Goal: Task Accomplishment & Management: Complete application form

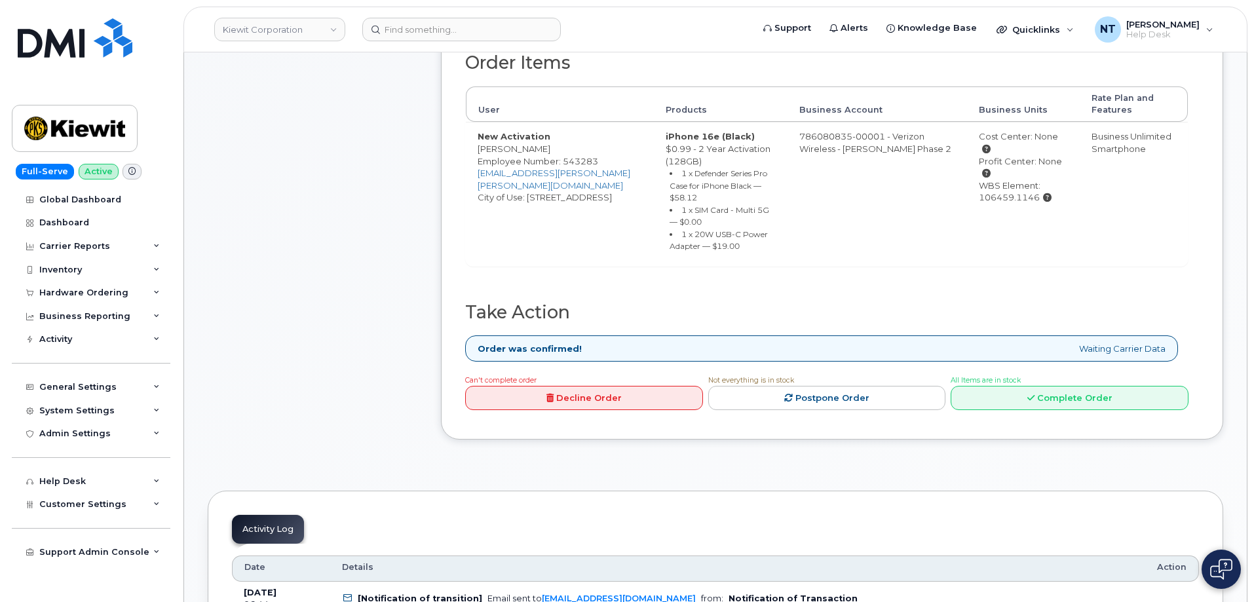
scroll to position [526, 0]
click at [1062, 385] on link "Complete Order" at bounding box center [1070, 397] width 238 height 24
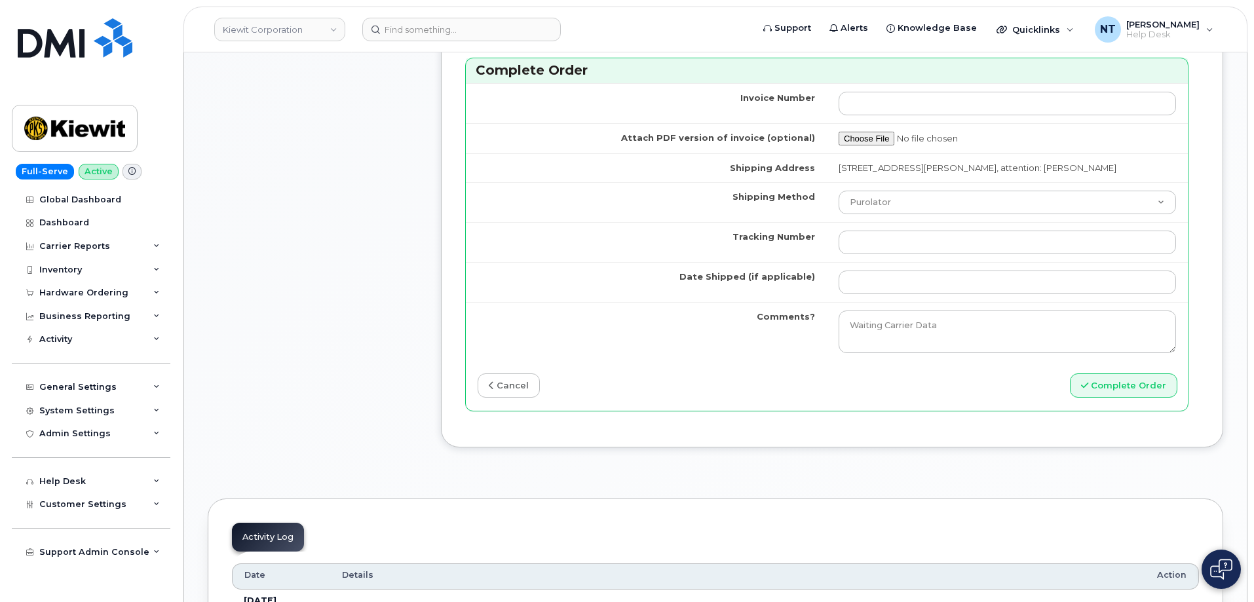
scroll to position [1312, 0]
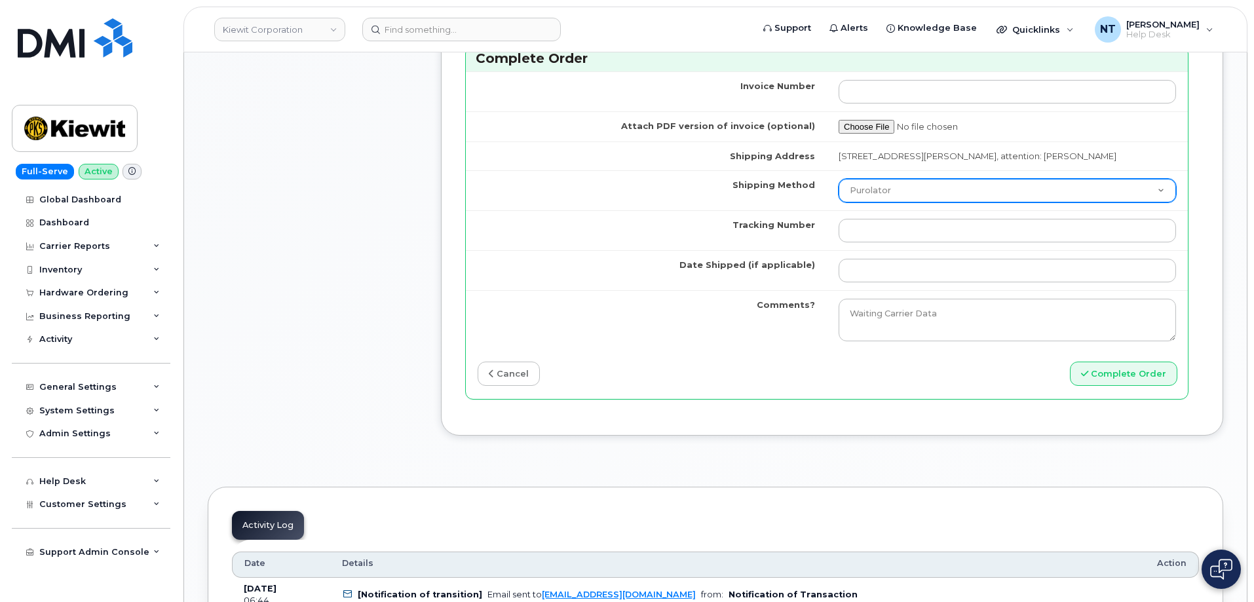
click at [921, 203] on select "Purolator UPS FedEx Canada Post Courier Other Drop Off Pick Up" at bounding box center [1008, 191] width 338 height 24
select select "FedEx"
click at [839, 191] on select "Purolator UPS FedEx Canada Post Courier Other Drop Off Pick Up" at bounding box center [1008, 191] width 338 height 24
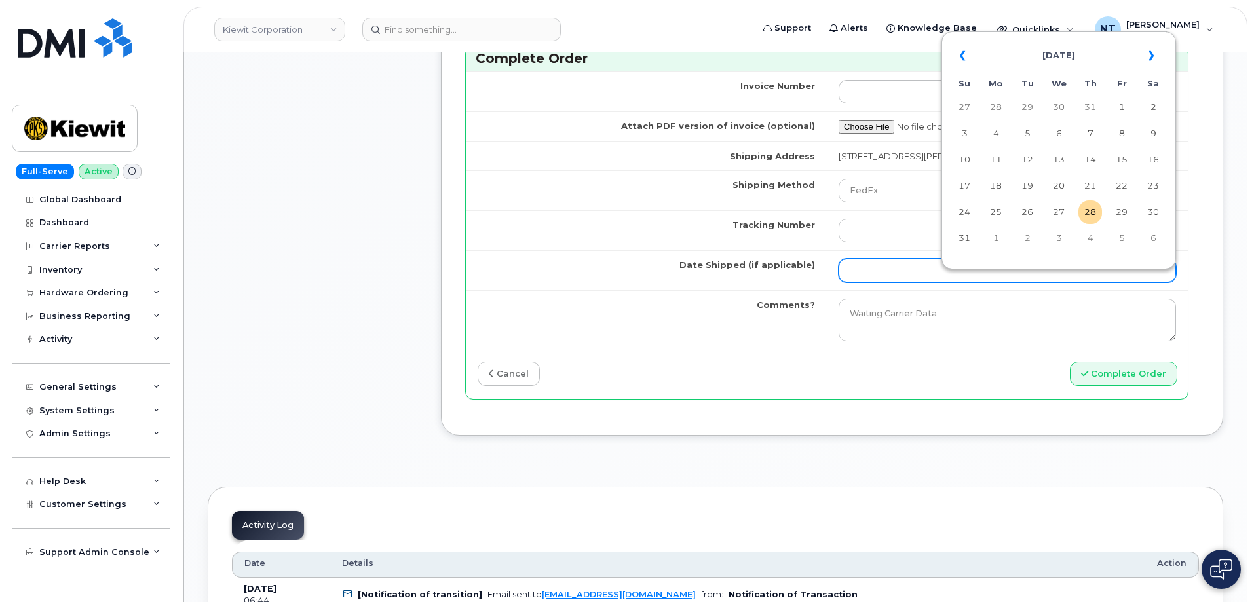
drag, startPoint x: 900, startPoint y: 279, endPoint x: 908, endPoint y: 277, distance: 8.6
click at [900, 279] on input "Date Shipped (if applicable)" at bounding box center [1008, 271] width 338 height 24
click at [1092, 213] on td "28" at bounding box center [1091, 213] width 24 height 24
type input "[DATE]"
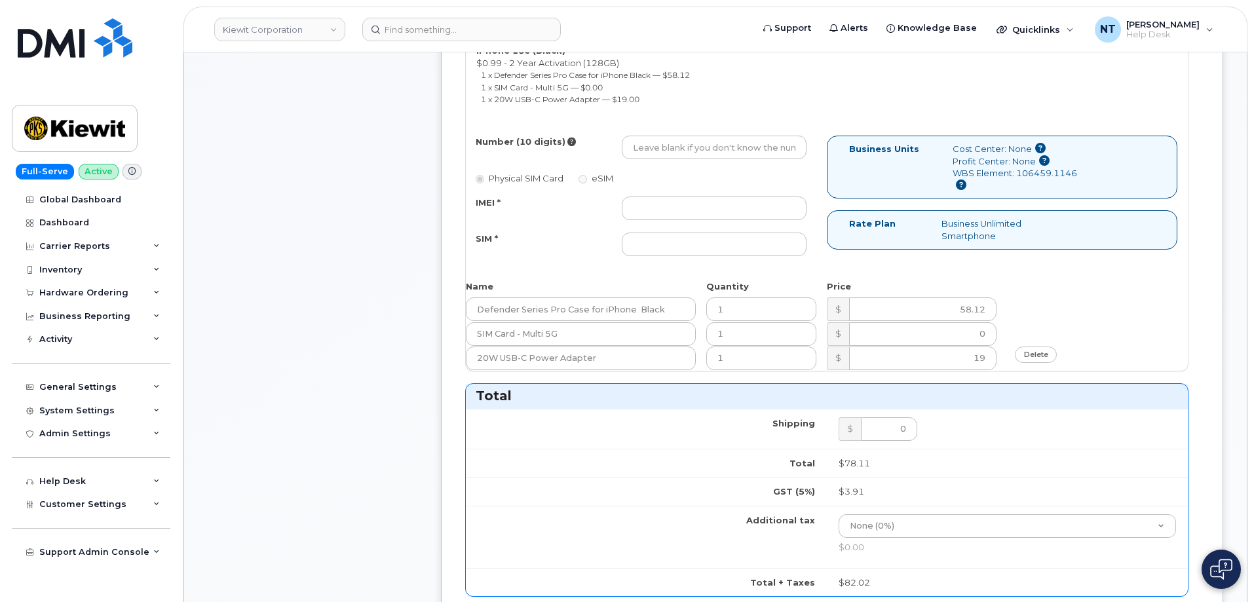
scroll to position [526, 0]
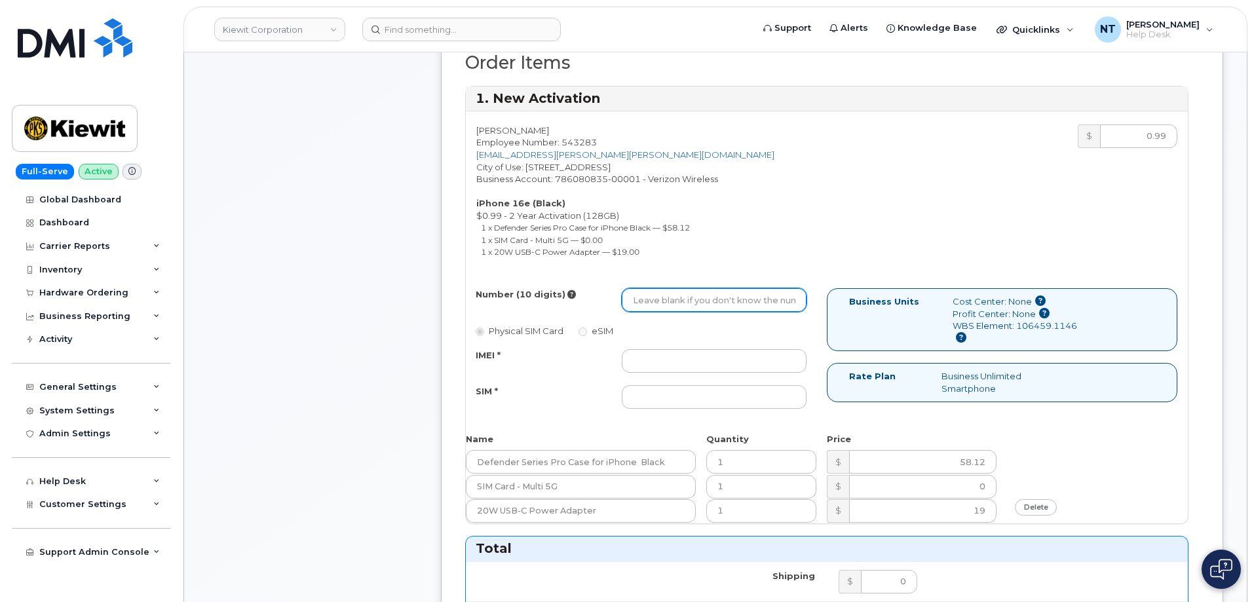
click at [682, 301] on input "Number (10 digits)" at bounding box center [714, 300] width 185 height 24
paste input "531-495-1450"
click at [675, 301] on input "531-495-1450" at bounding box center [714, 300] width 185 height 24
drag, startPoint x: 651, startPoint y: 299, endPoint x: 666, endPoint y: 305, distance: 16.0
click at [666, 305] on input "5314951450" at bounding box center [714, 300] width 185 height 24
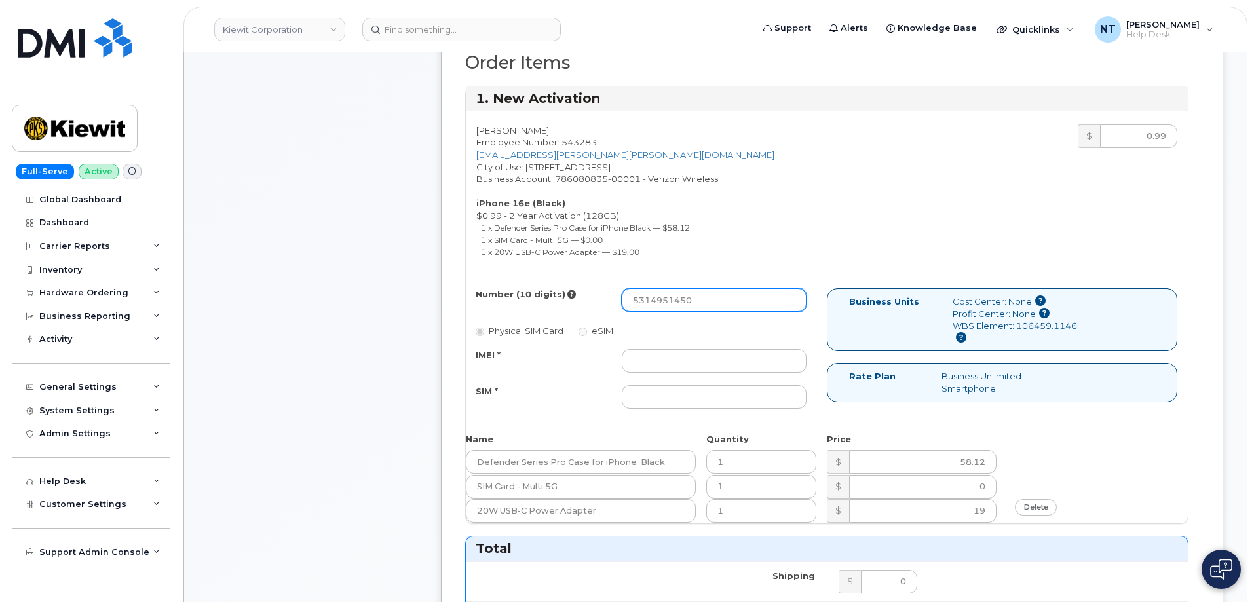
type input "5314951450"
click at [679, 354] on input "IMEI *" at bounding box center [714, 361] width 185 height 24
paste input "351418498765204"
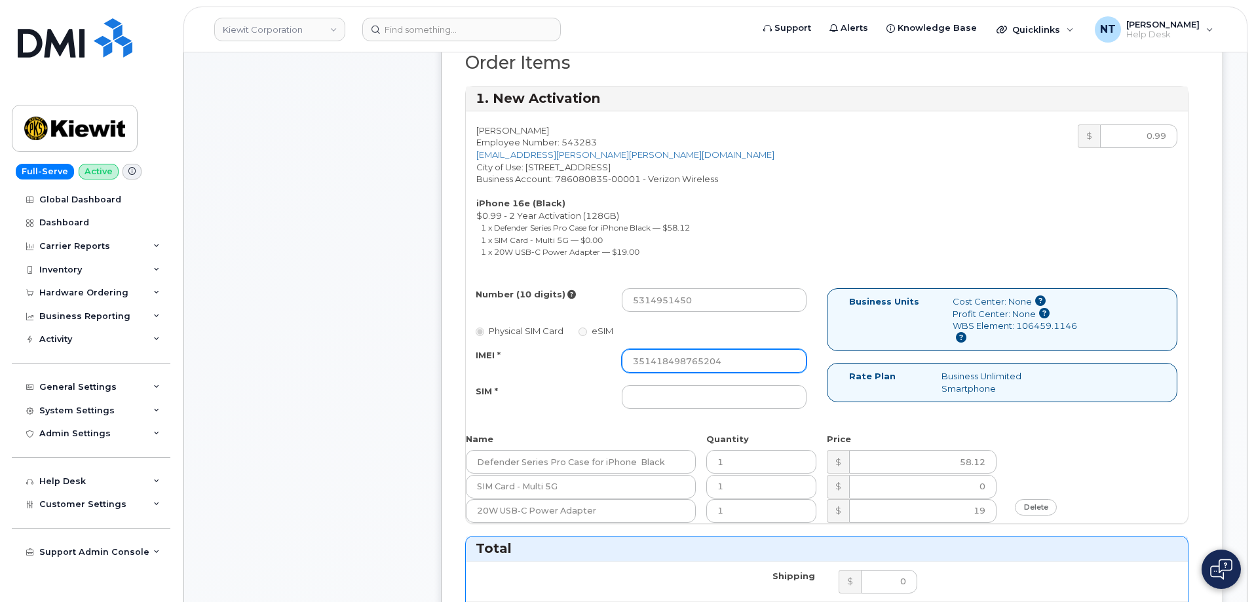
type input "351418498765204"
click at [722, 390] on input "SIM *" at bounding box center [714, 397] width 185 height 24
paste input "89043052010008889725002577640331"
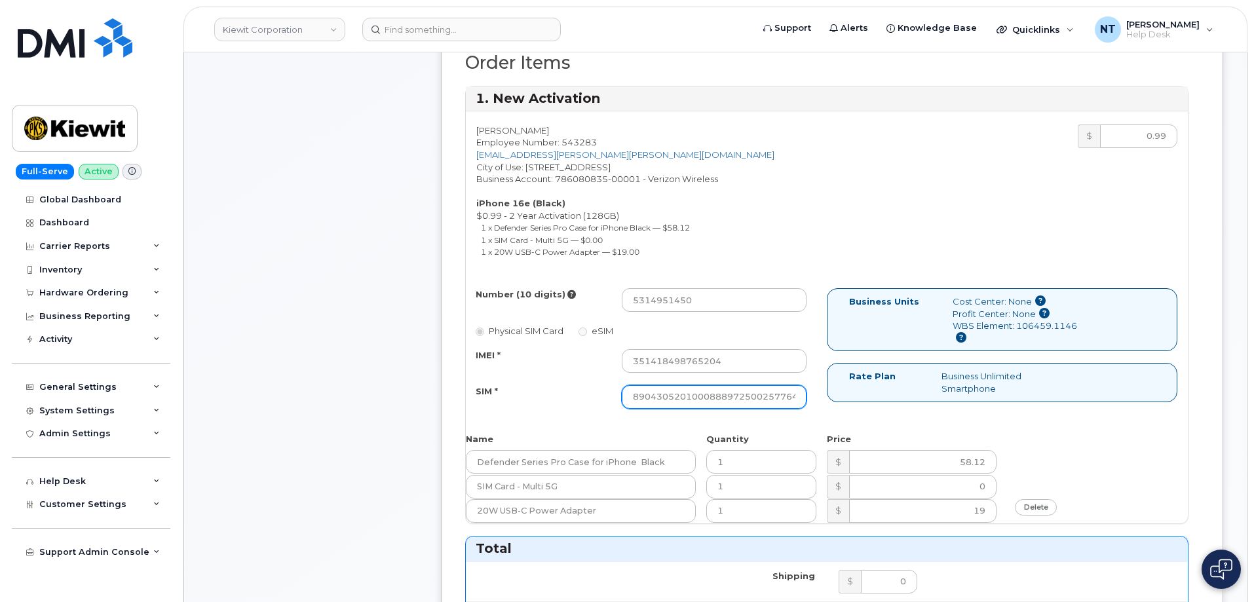
scroll to position [0, 25]
type input "89043052010008889725002577640331"
click at [353, 376] on div "Comments Leave Comment" at bounding box center [313, 485] width 210 height 1513
drag, startPoint x: 729, startPoint y: 393, endPoint x: 839, endPoint y: 398, distance: 109.5
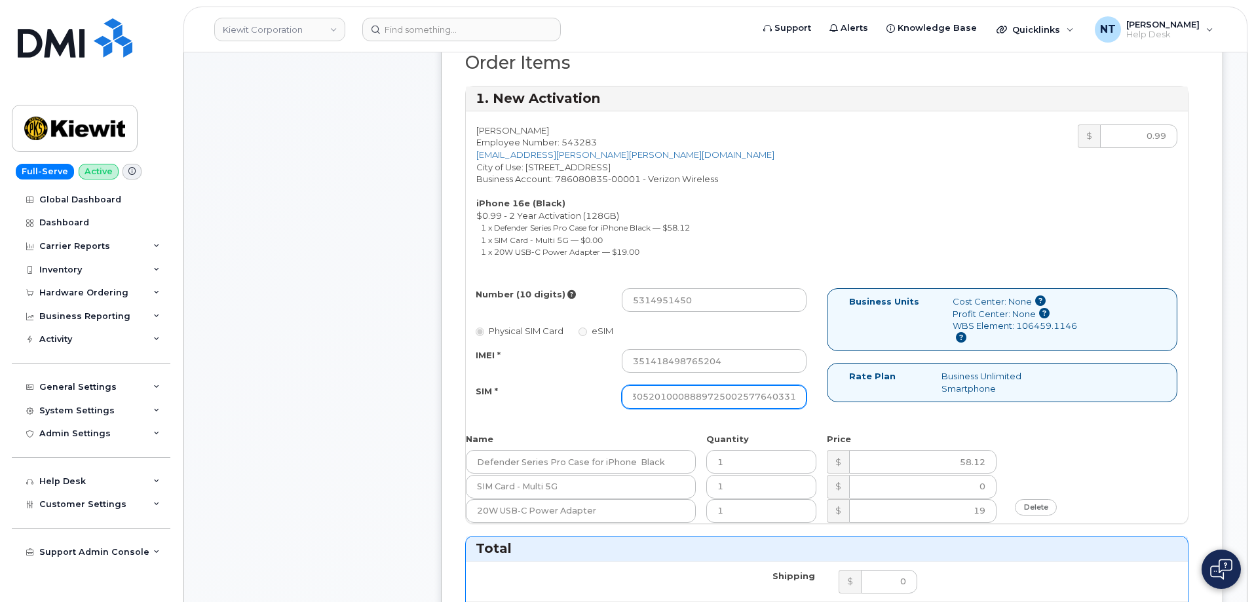
click at [839, 398] on div "Number (10 digits) 5314951450 Physical SIM Card eSIM IMEI * 351418498765204 SIM…" at bounding box center [827, 354] width 722 height 132
click at [358, 384] on div "Comments Leave Comment" at bounding box center [313, 485] width 210 height 1513
drag, startPoint x: 763, startPoint y: 399, endPoint x: 847, endPoint y: 399, distance: 83.9
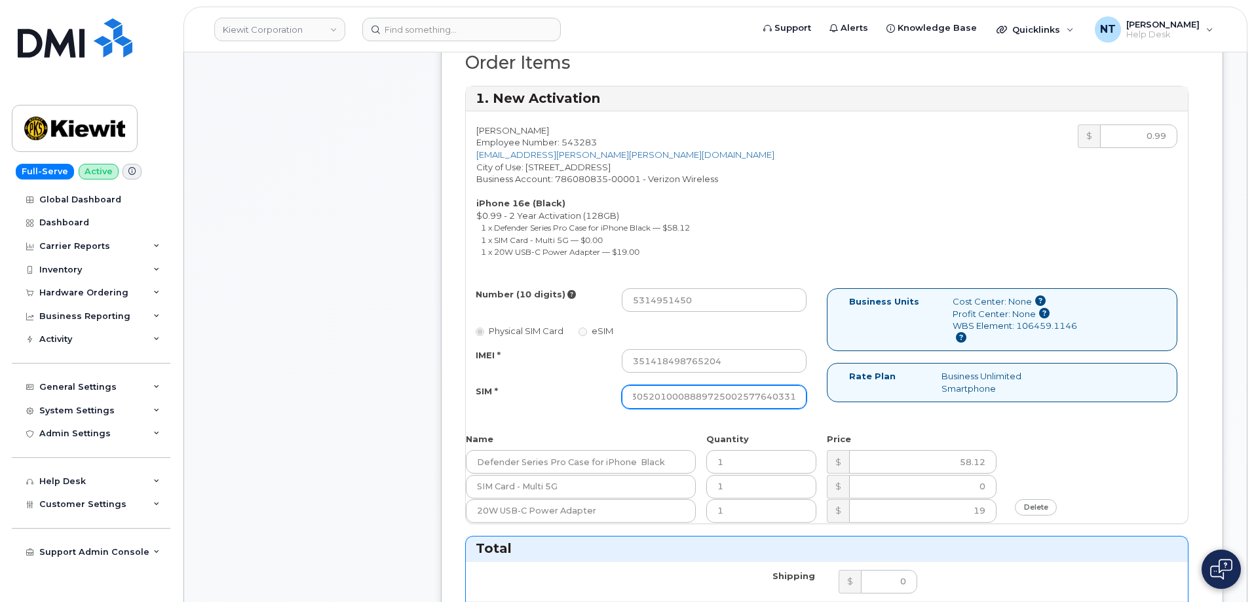
click at [847, 399] on div "Number (10 digits) 5314951450 Physical SIM Card eSIM IMEI * 351418498765204 SIM…" at bounding box center [827, 354] width 722 height 132
click at [839, 406] on div "Business Units Cost Center: None Profit Center: None WBS Element: 106459.1146 R…" at bounding box center [1007, 350] width 361 height 125
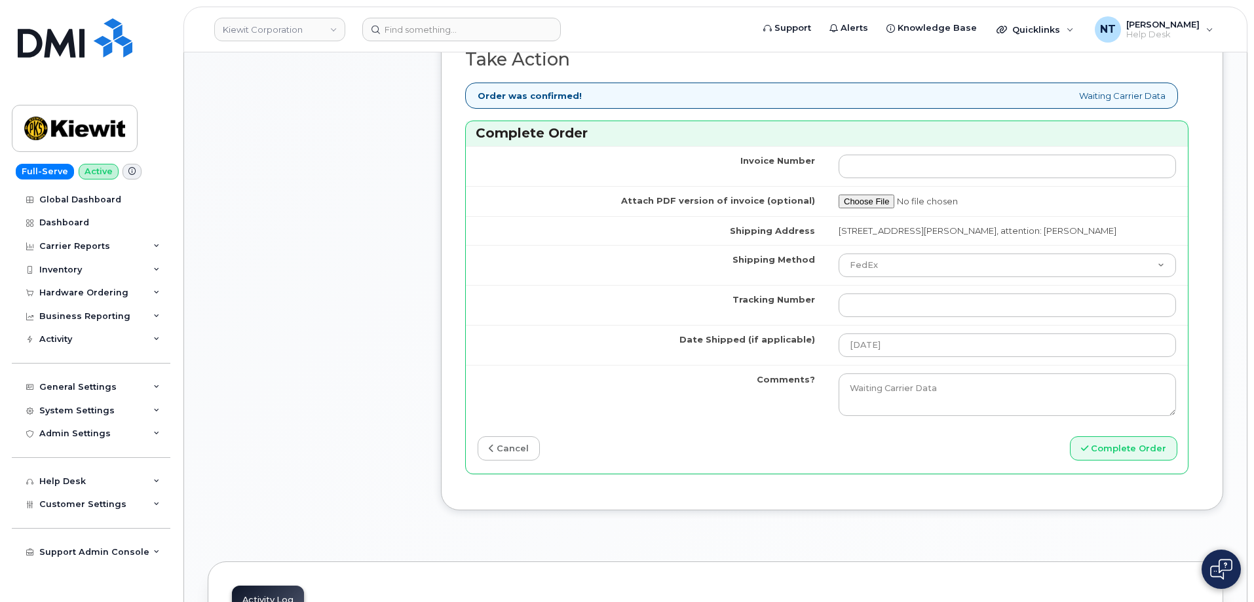
scroll to position [1312, 0]
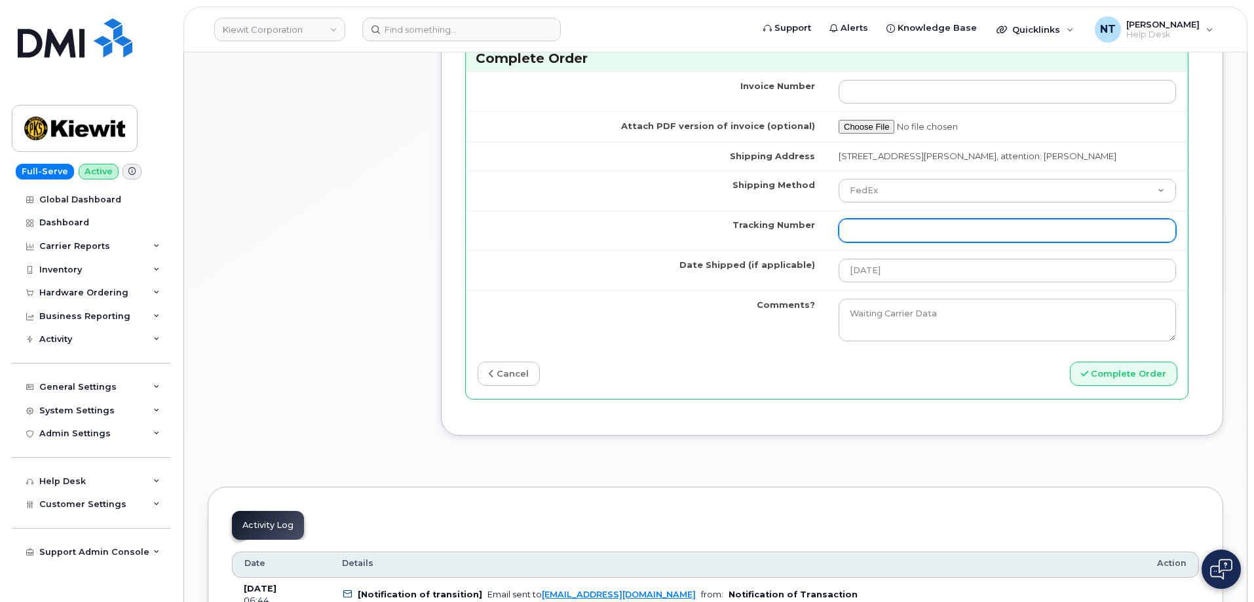
click at [881, 242] on input "Tracking Number" at bounding box center [1008, 231] width 338 height 24
paste input "444401114430"
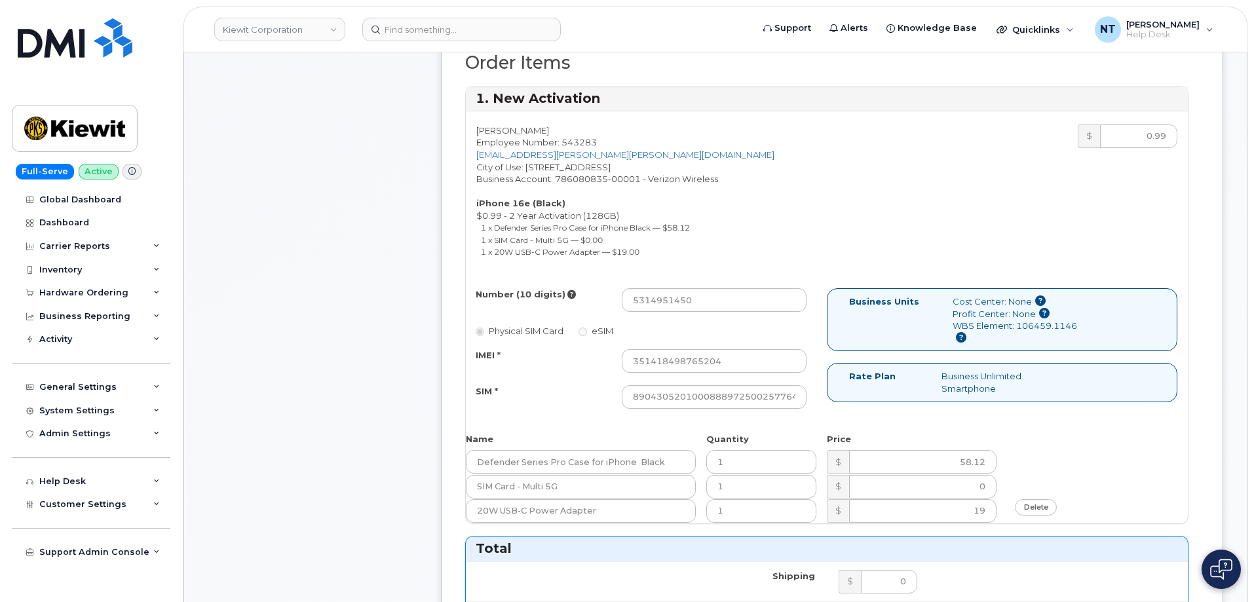
scroll to position [591, 0]
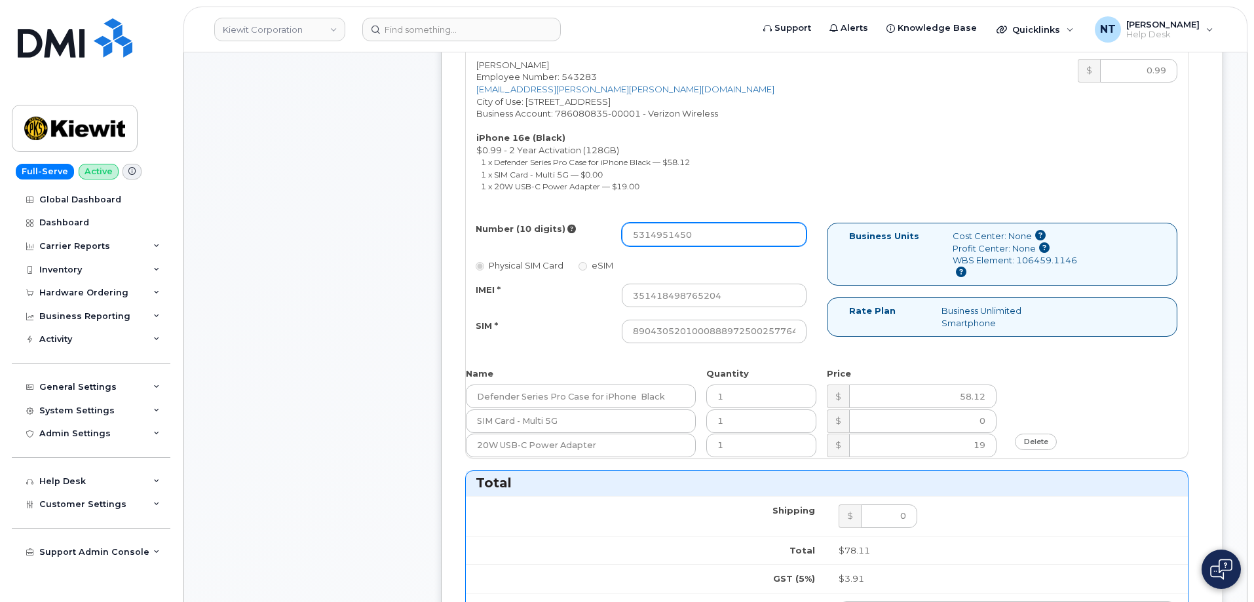
type input "444401114430"
drag, startPoint x: 652, startPoint y: 239, endPoint x: 666, endPoint y: 241, distance: 14.6
click at [666, 241] on input "5314951450" at bounding box center [714, 235] width 185 height 24
click at [404, 339] on div "Comments Leave Comment" at bounding box center [313, 420] width 210 height 1513
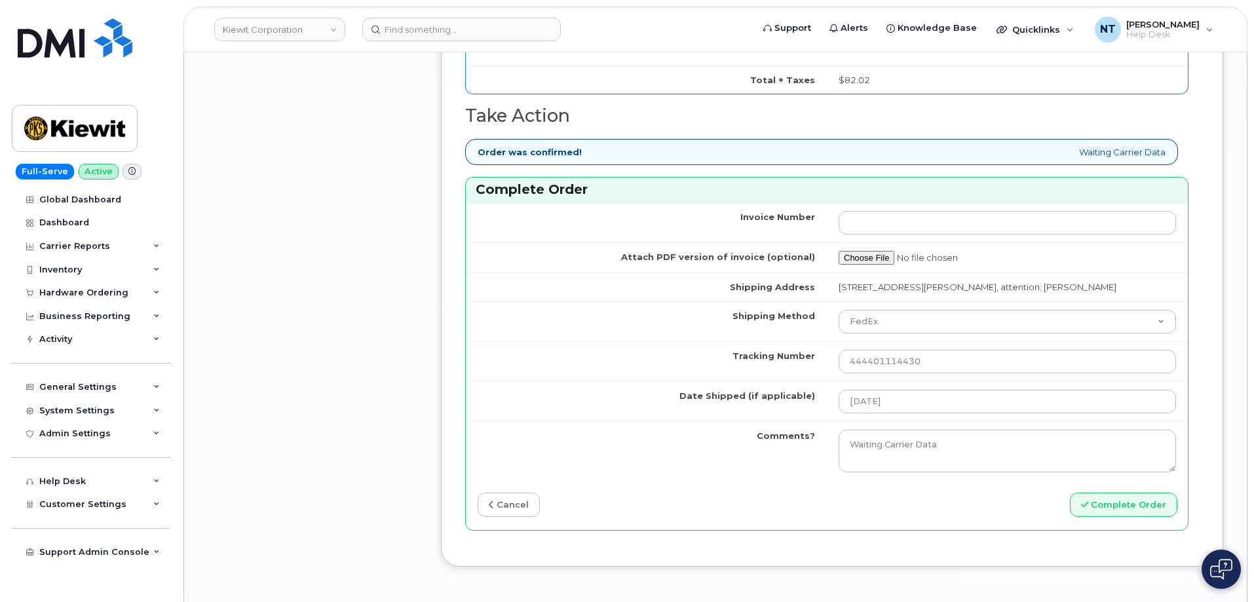
scroll to position [1312, 0]
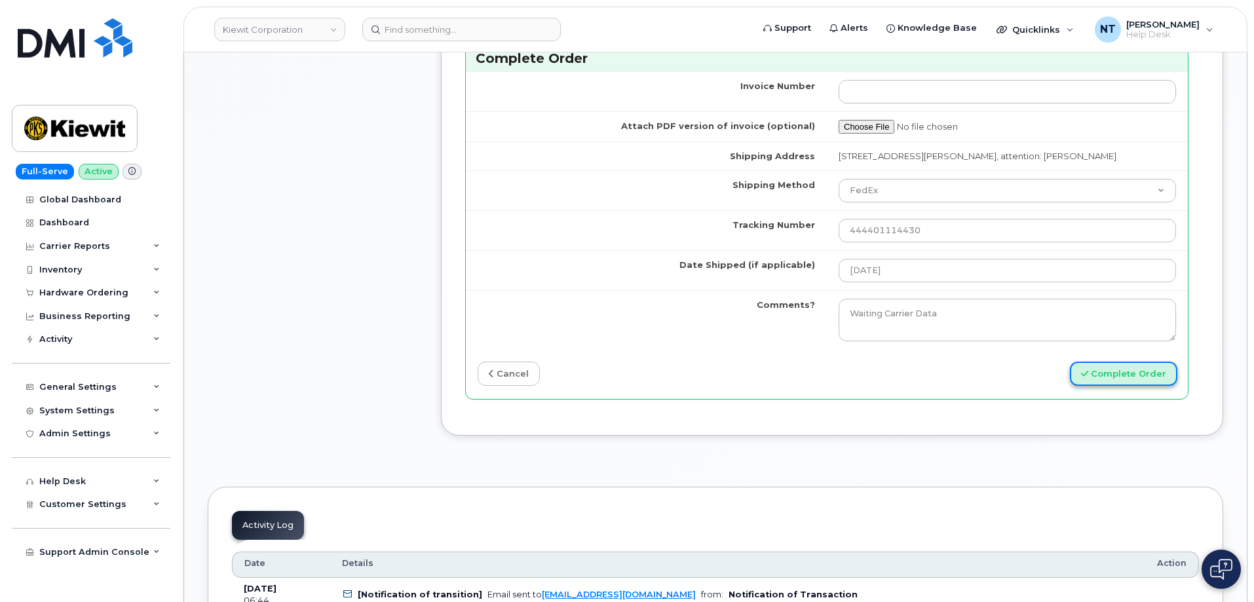
click at [1121, 386] on button "Complete Order" at bounding box center [1123, 374] width 107 height 24
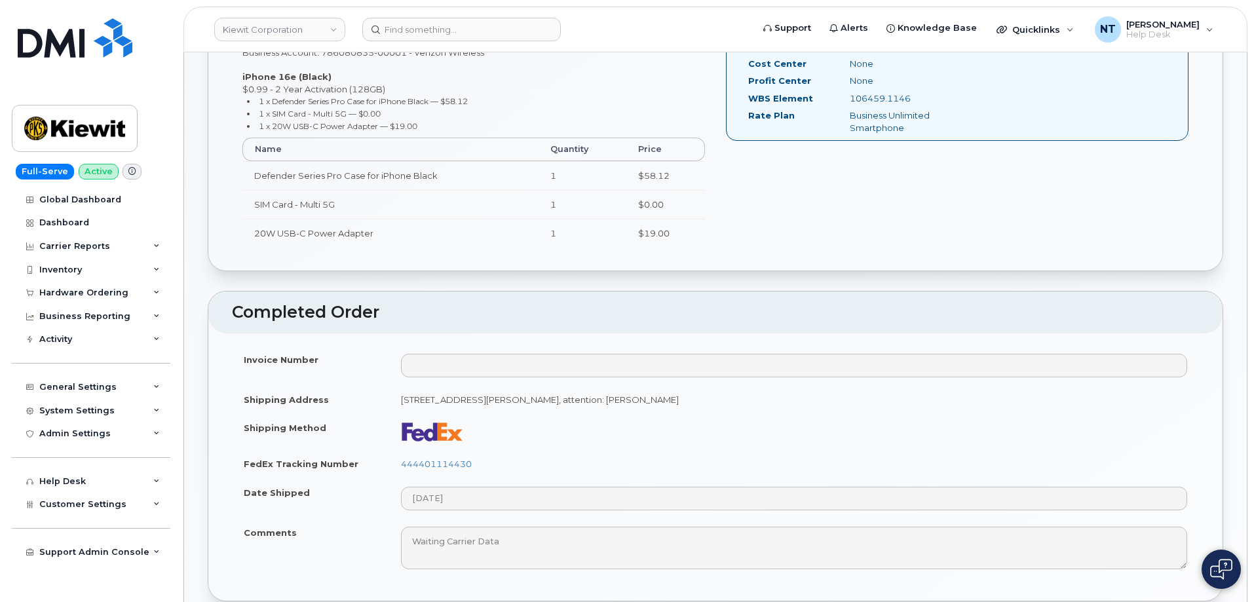
scroll to position [721, 0]
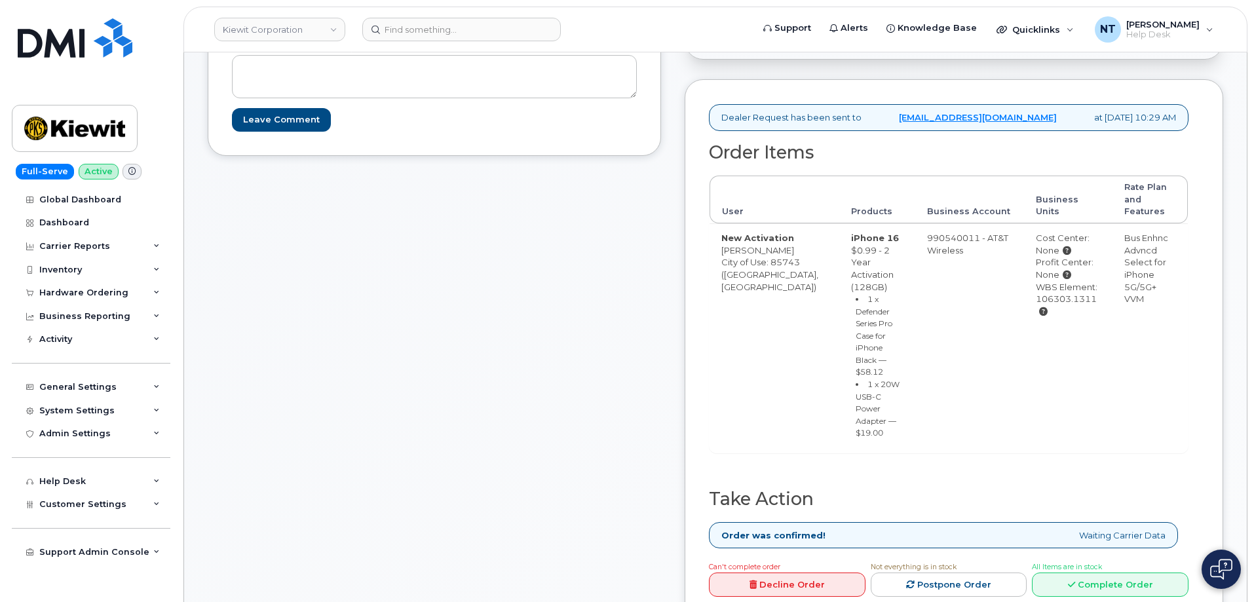
scroll to position [590, 0]
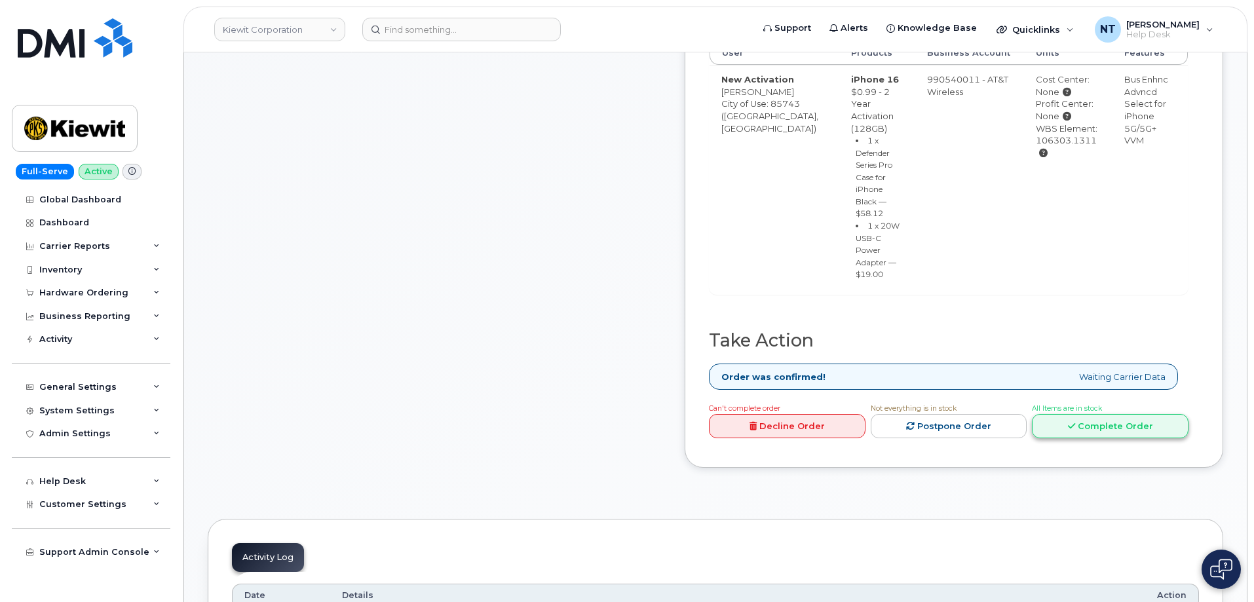
click at [1135, 438] on link "Complete Order" at bounding box center [1110, 426] width 157 height 24
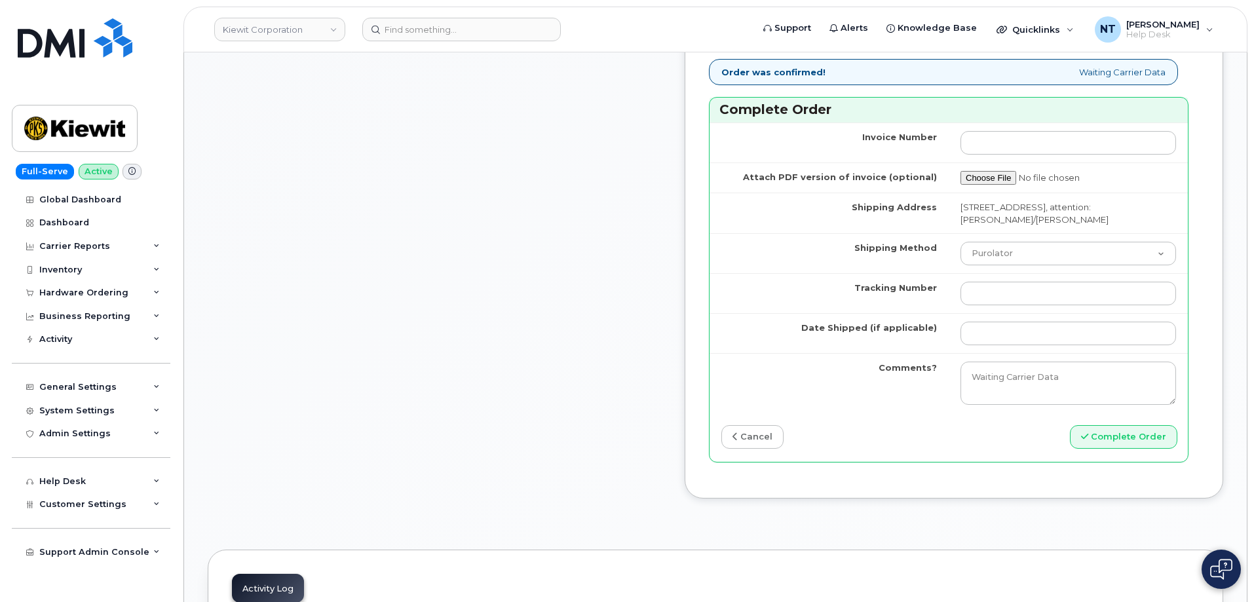
scroll to position [1245, 0]
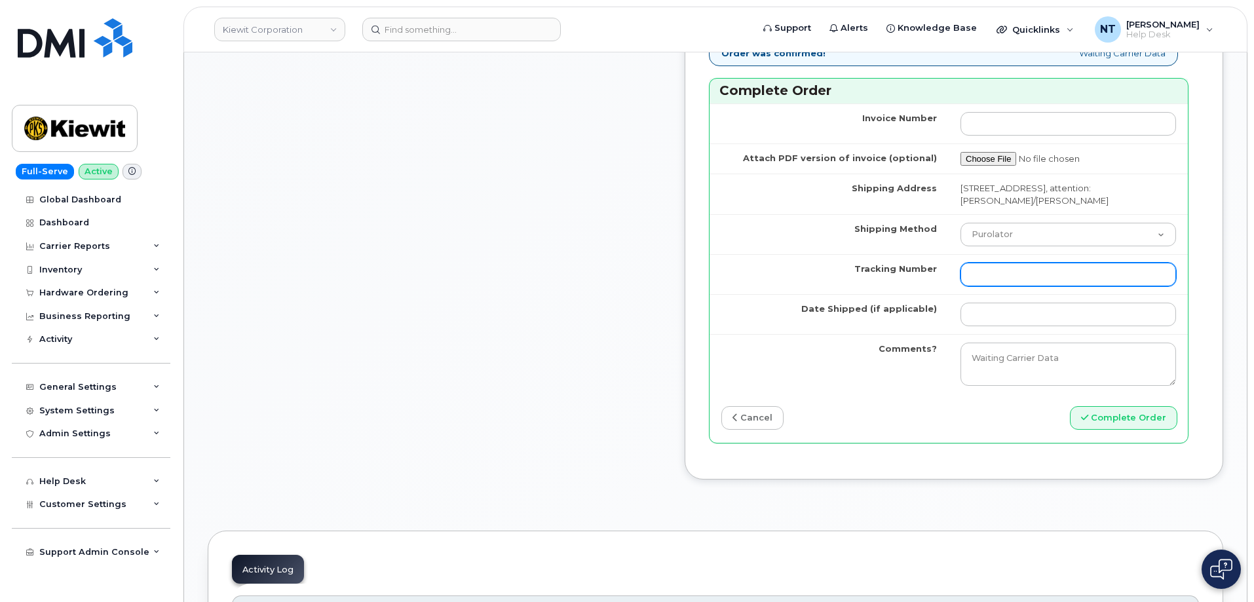
click at [1008, 286] on input "Tracking Number" at bounding box center [1069, 275] width 216 height 24
paste input "444401114441"
type input "444401114441"
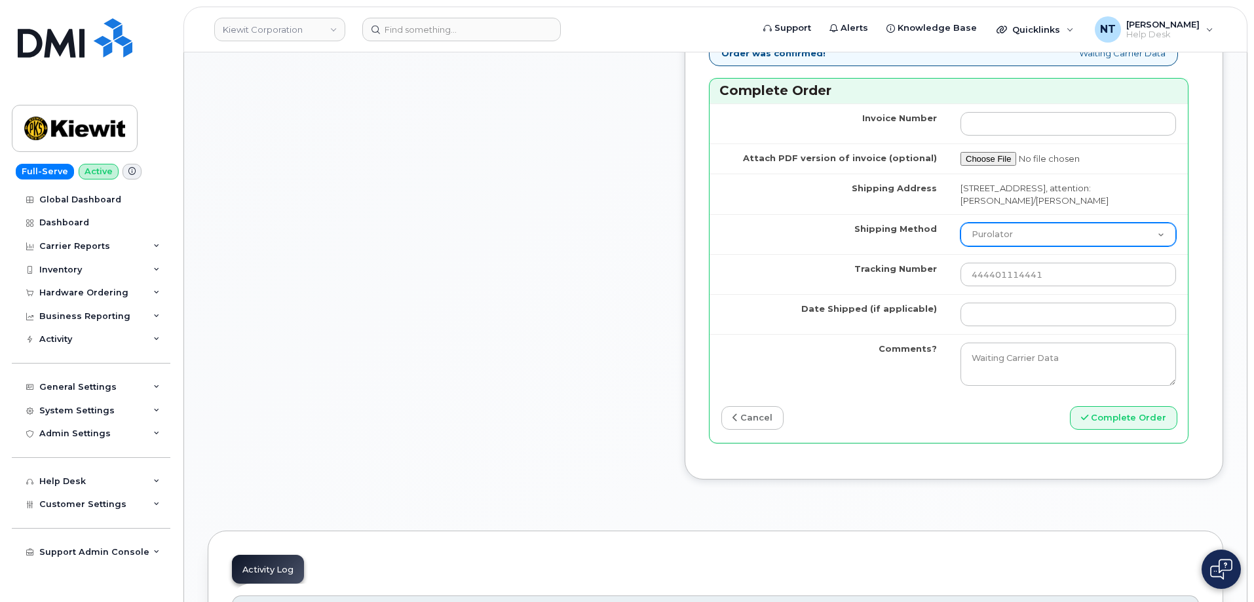
click at [1020, 246] on select "Purolator UPS FedEx Canada Post Courier Other Drop Off Pick Up" at bounding box center [1069, 235] width 216 height 24
select select "FedEx"
click at [973, 246] on select "Purolator UPS FedEx Canada Post Courier Other Drop Off Pick Up" at bounding box center [1069, 235] width 216 height 24
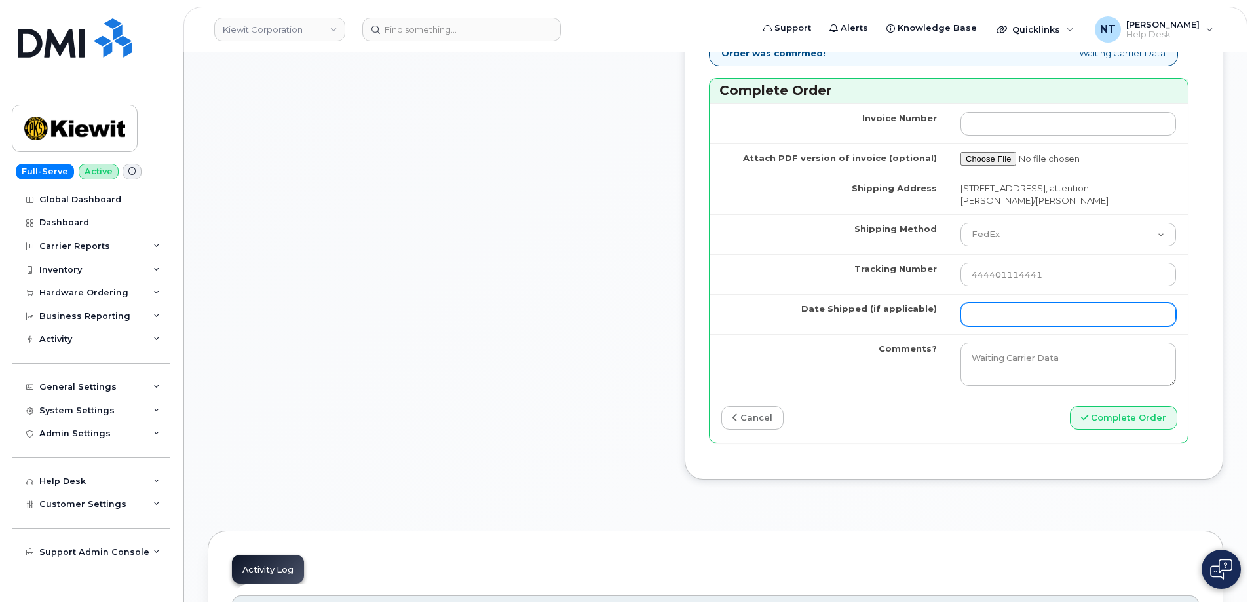
click at [1011, 326] on input "Date Shipped (if applicable)" at bounding box center [1069, 315] width 216 height 24
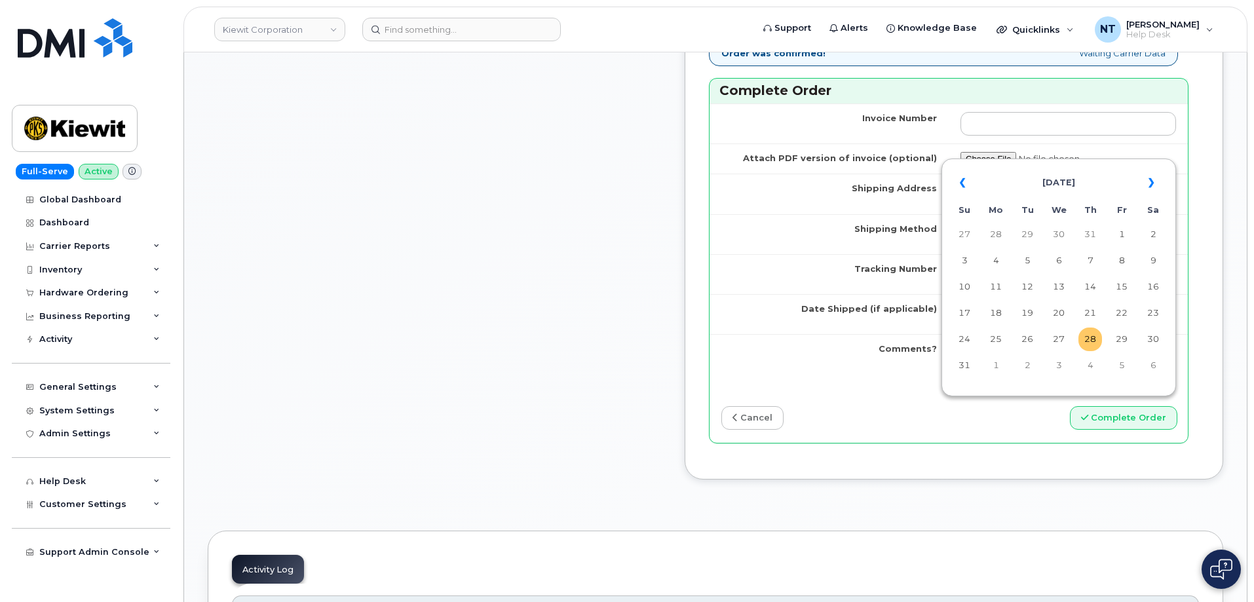
click at [1088, 338] on td "28" at bounding box center [1091, 340] width 24 height 24
type input "[DATE]"
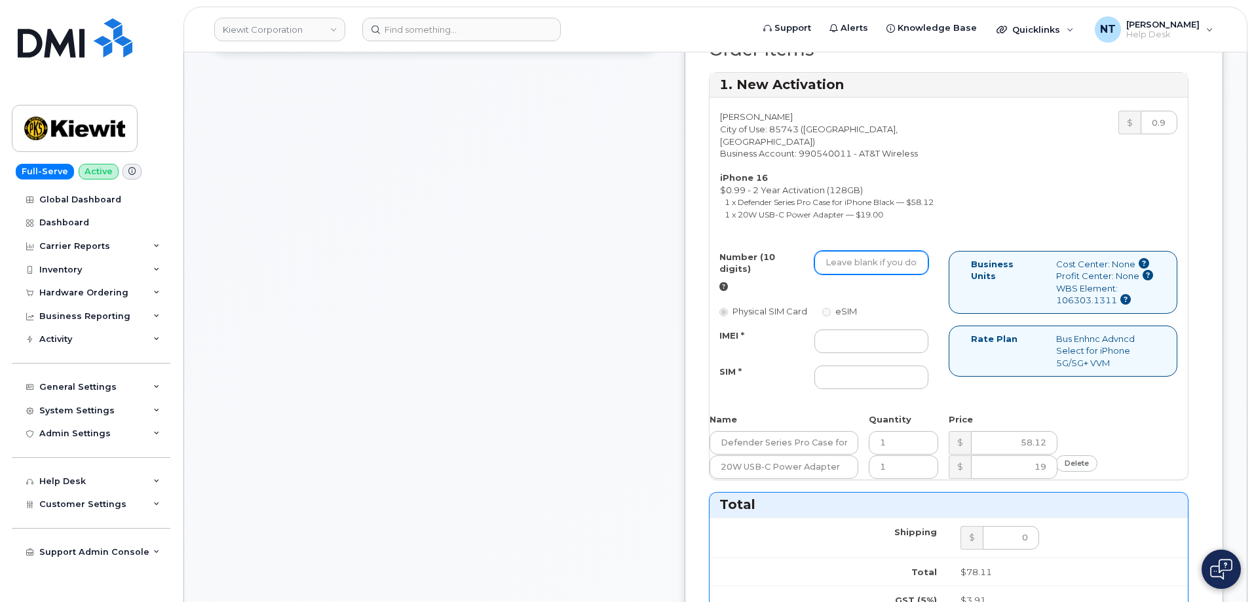
scroll to position [524, 0]
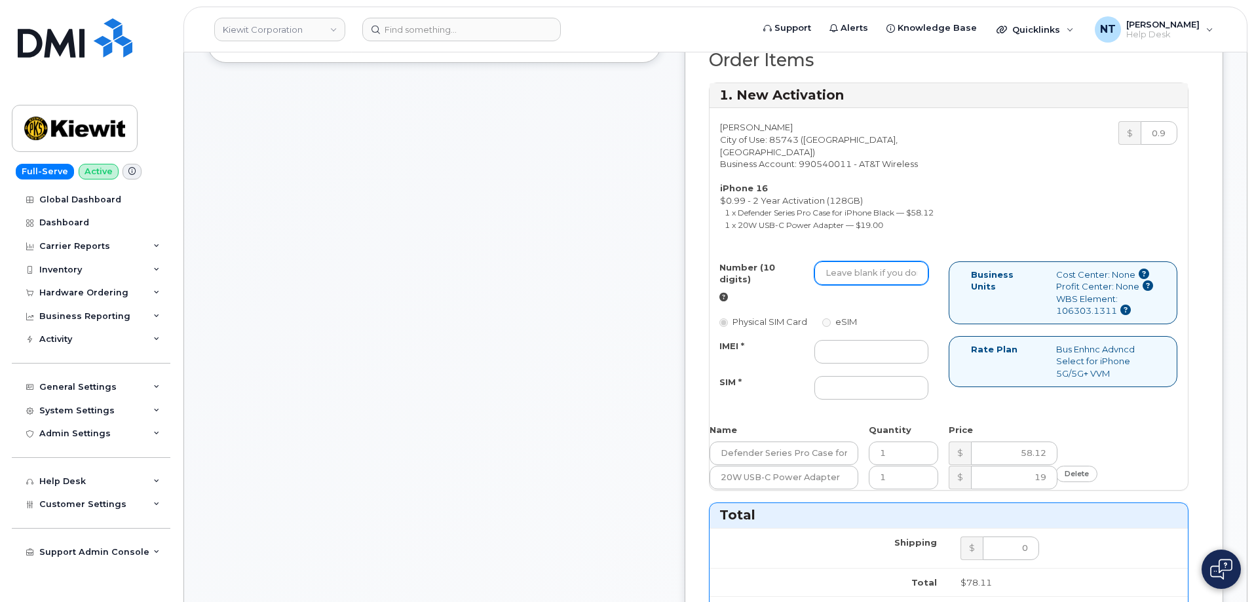
click at [910, 285] on input "Number (10 digits)" at bounding box center [872, 273] width 114 height 24
paste input "520-351-1489"
drag, startPoint x: 933, startPoint y: 325, endPoint x: 944, endPoint y: 325, distance: 11.1
click at [929, 285] on input "520-351-1489" at bounding box center [872, 273] width 114 height 24
drag, startPoint x: 909, startPoint y: 325, endPoint x: 924, endPoint y: 327, distance: 15.2
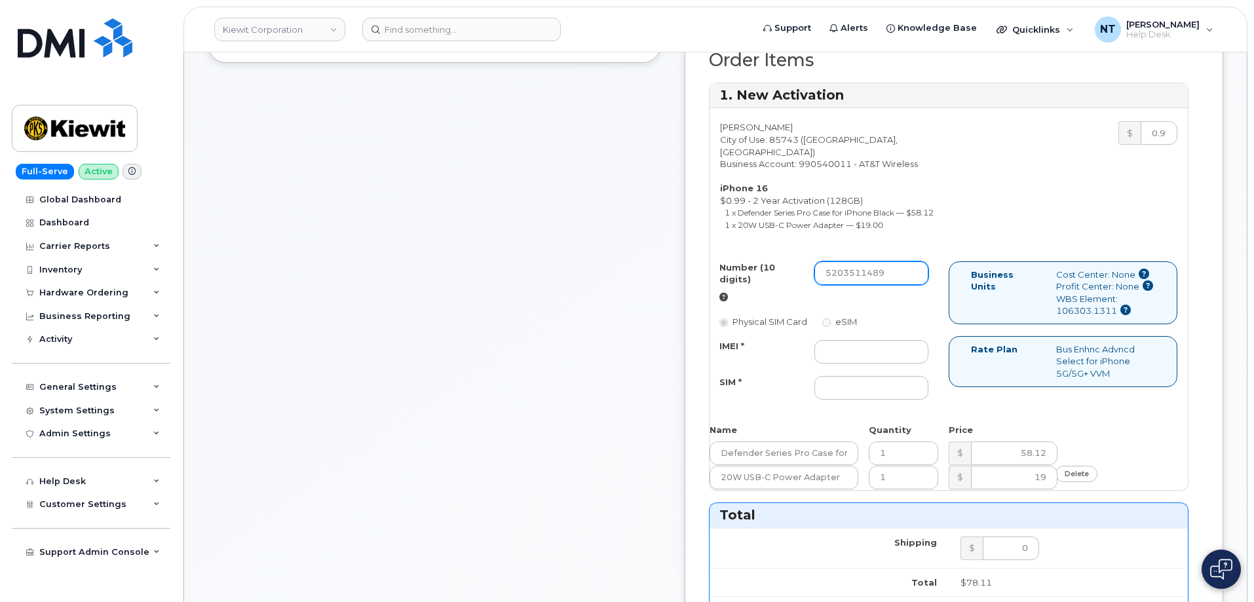
click at [924, 285] on input "5203511489" at bounding box center [872, 273] width 114 height 24
type input "5203511489"
click at [929, 364] on input "IMEI *" at bounding box center [872, 352] width 114 height 24
paste input "352404328262546"
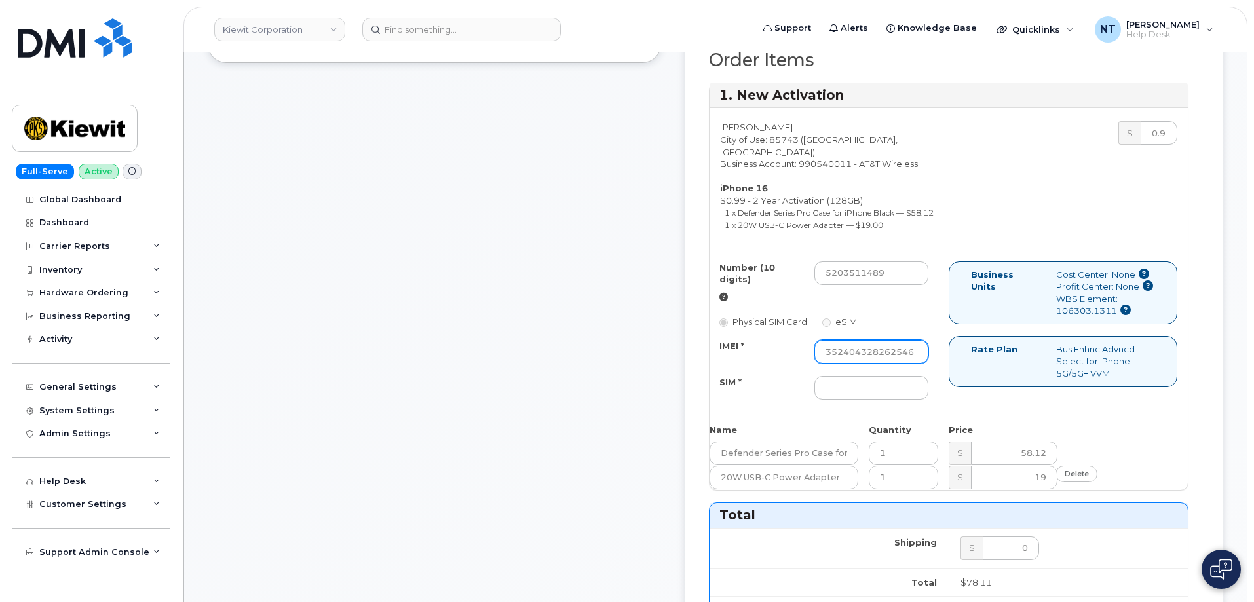
type input "352404328262546"
click at [600, 396] on div "Comments jhelwagen@dminc.com Thank you for placing your order We'll send you an…" at bounding box center [435, 476] width 454 height 1490
drag, startPoint x: 921, startPoint y: 402, endPoint x: 999, endPoint y: 408, distance: 78.2
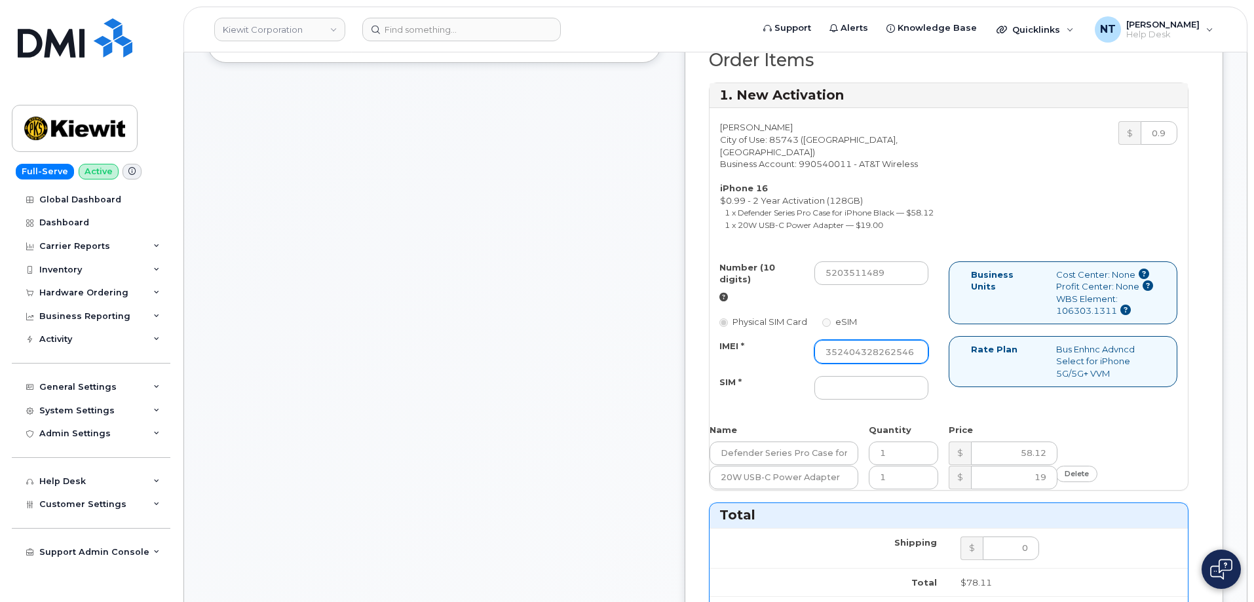
click at [999, 408] on div "Number (10 digits) 5203511489 Physical SIM Card eSIM IMEI * 352404328262546 SIM…" at bounding box center [949, 336] width 478 height 151
click at [949, 410] on div "Number (10 digits) 5203511489 Physical SIM Card eSIM IMEI * 352404328262546 SIM…" at bounding box center [829, 336] width 239 height 151
click at [927, 400] on input "SIM *" at bounding box center [872, 388] width 114 height 24
paste input "89049032007408885100211248220437"
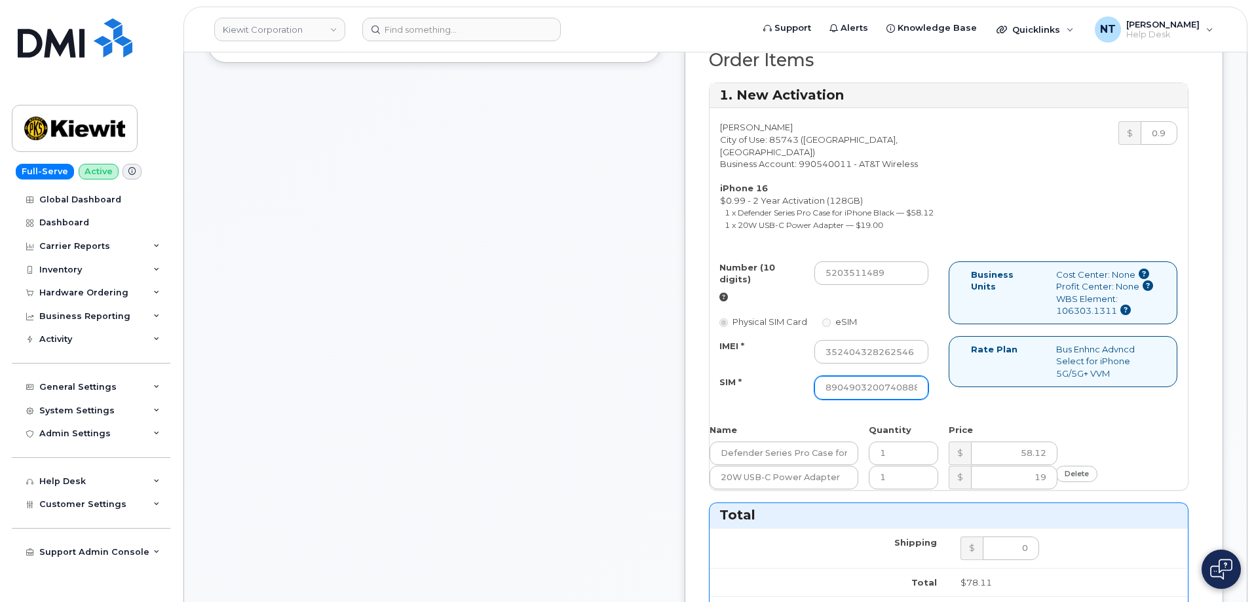
scroll to position [0, 119]
type input "89049032007408885100211248220437"
drag, startPoint x: 929, startPoint y: 401, endPoint x: 1000, endPoint y: 409, distance: 71.2
click at [1000, 409] on div "Number (10 digits) 5203511489 Physical SIM Card eSIM IMEI * 352404328262546 SIM…" at bounding box center [949, 336] width 478 height 151
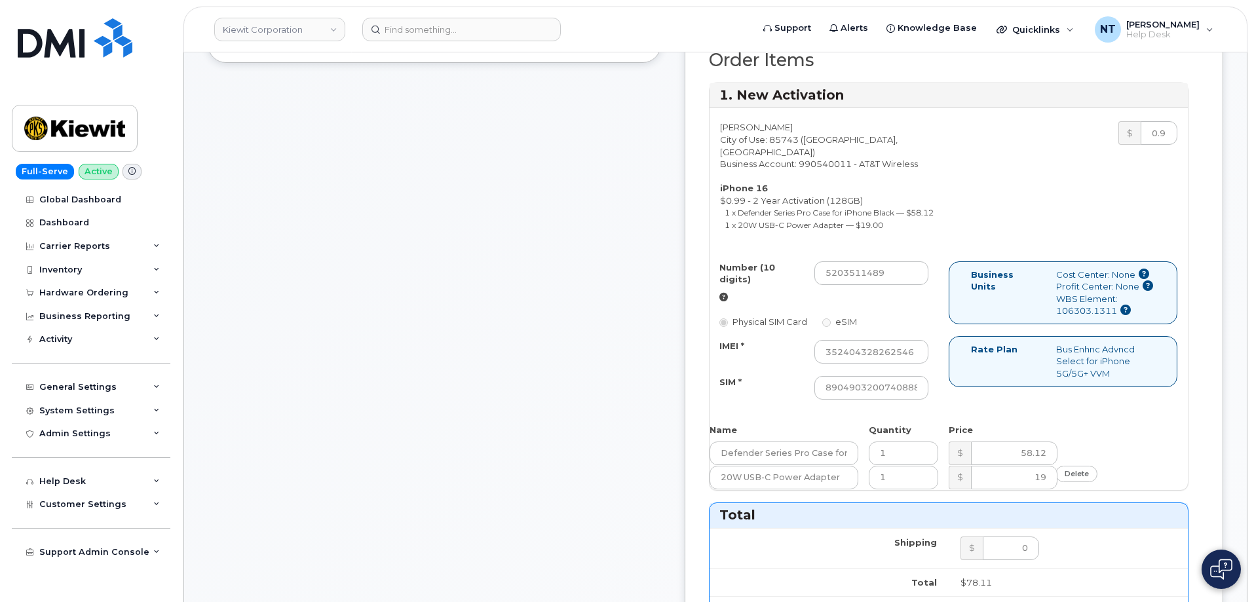
click at [949, 412] on div "Number (10 digits) 5203511489 Physical SIM Card eSIM IMEI * 352404328262546 SIM…" at bounding box center [829, 336] width 239 height 151
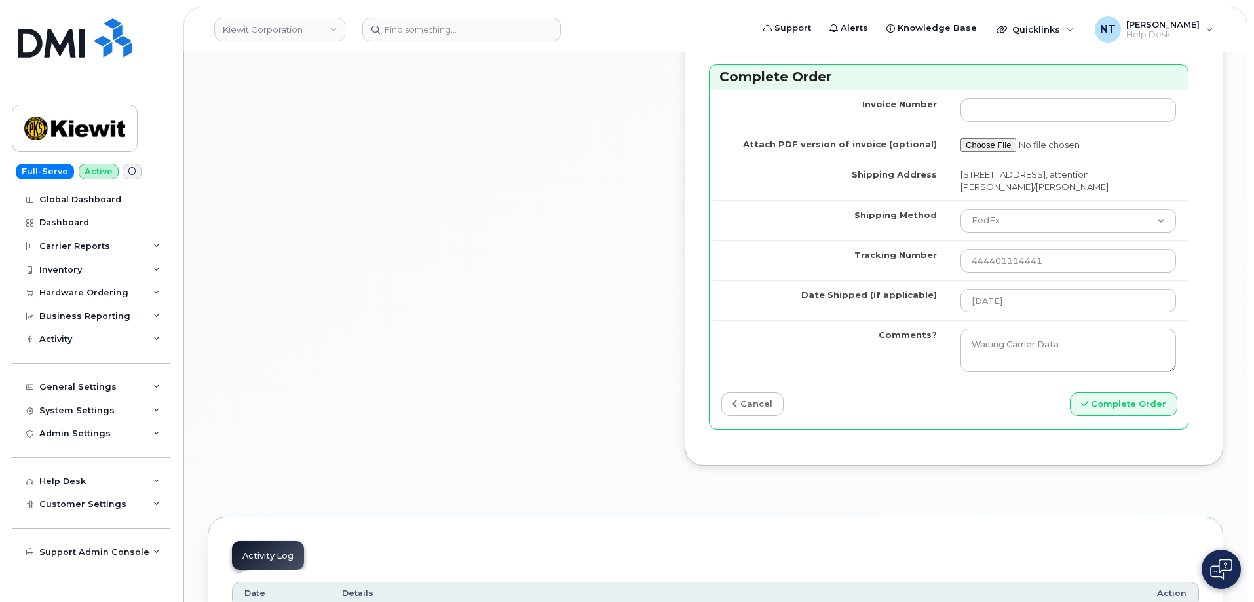
scroll to position [1376, 0]
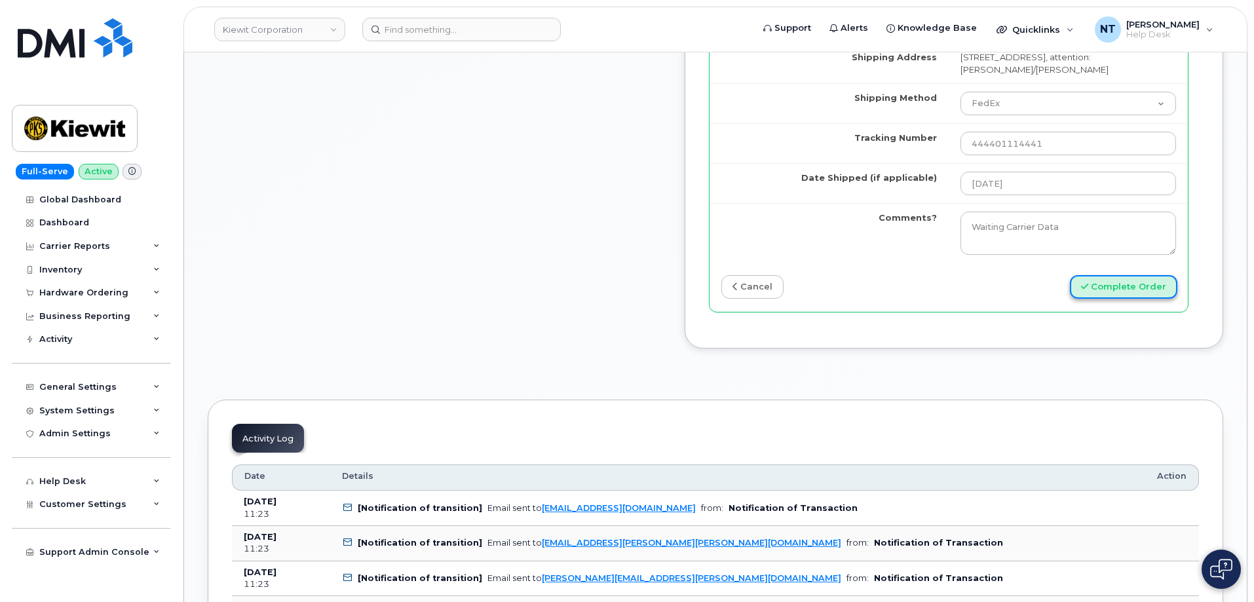
click at [1123, 299] on button "Complete Order" at bounding box center [1123, 287] width 107 height 24
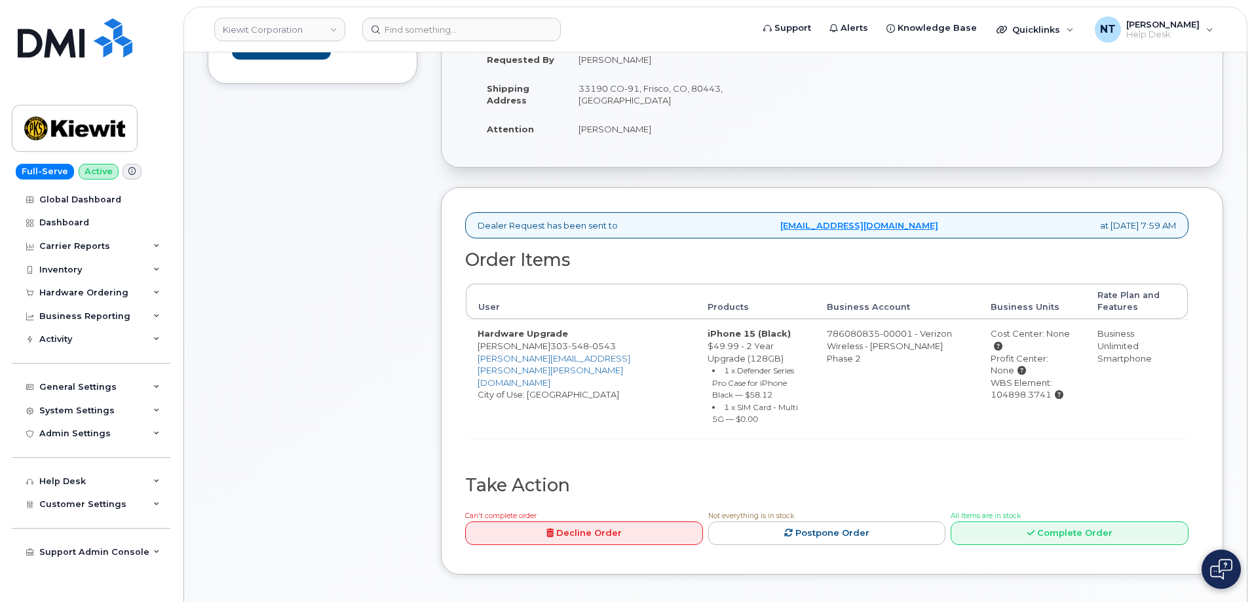
scroll to position [395, 0]
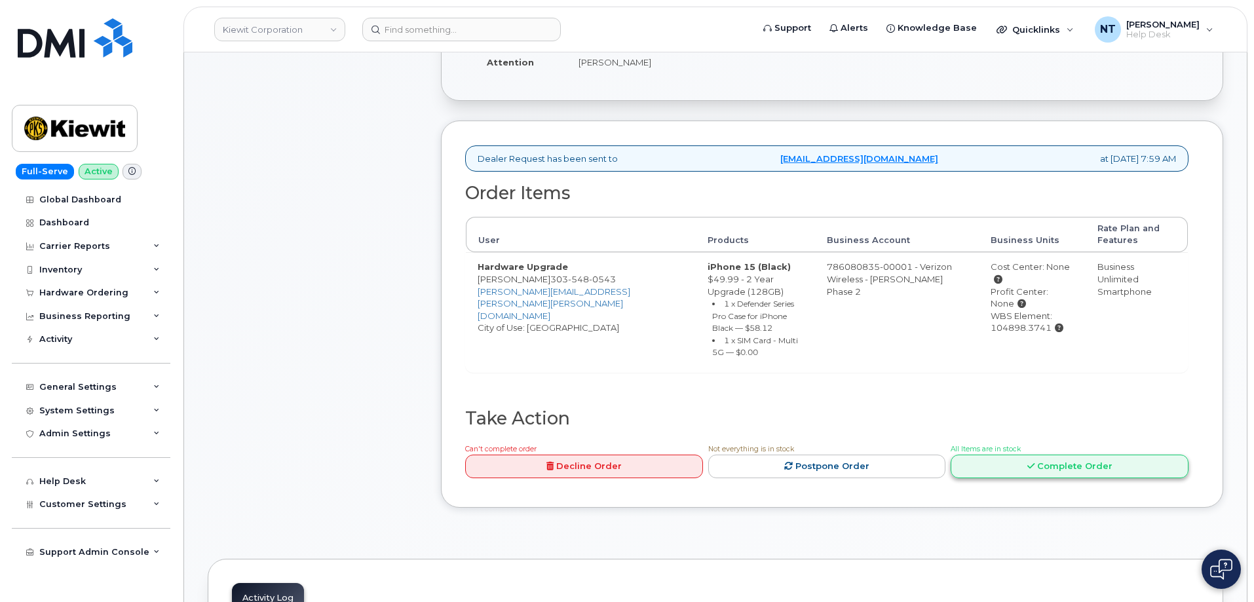
click at [1060, 467] on link "Complete Order" at bounding box center [1070, 467] width 238 height 24
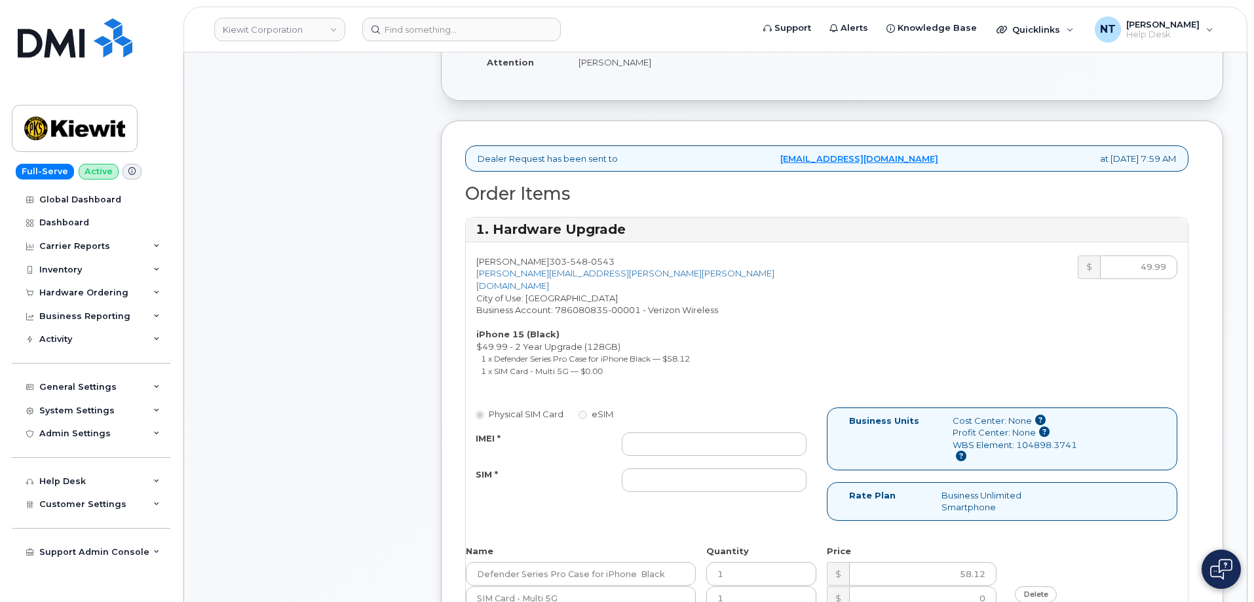
click at [673, 415] on div "Physical SIM Card eSIM IMEI * SIM *" at bounding box center [646, 456] width 361 height 97
click at [679, 433] on input "IMEI *" at bounding box center [714, 445] width 185 height 24
paste input "352404328262546"
click at [631, 436] on input "352404328262546" at bounding box center [714, 445] width 185 height 24
drag, startPoint x: 730, startPoint y: 433, endPoint x: 417, endPoint y: 423, distance: 313.4
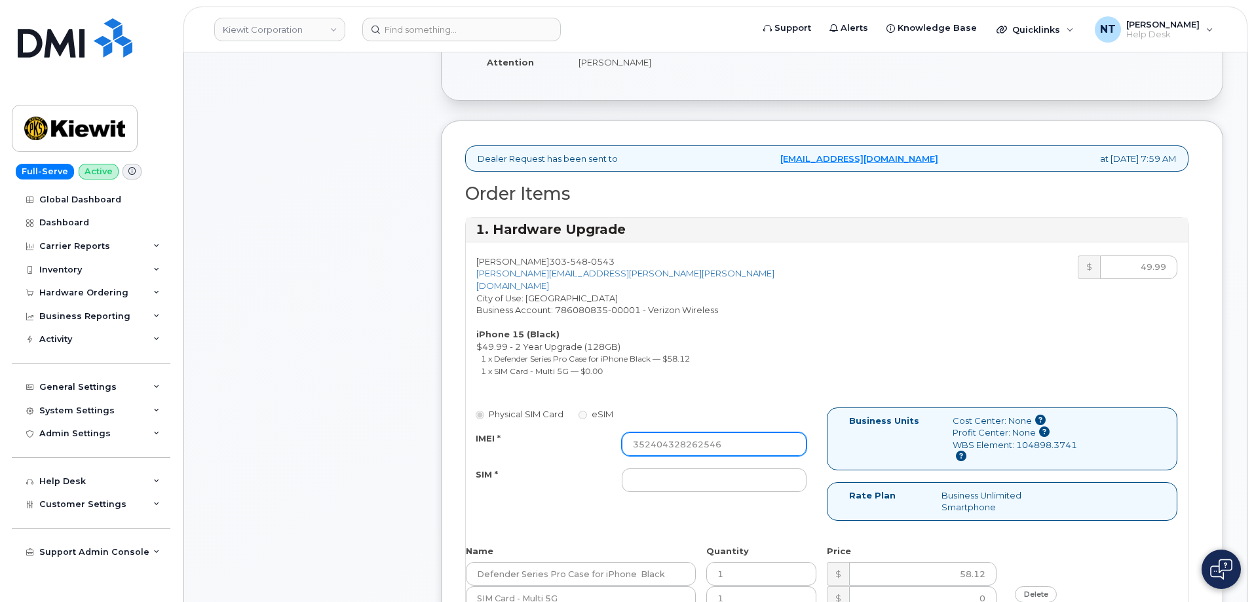
click at [414, 422] on div "Comments Leave Comment Order Information $113.52 Created By Samuel Travis Creat…" at bounding box center [716, 581] width 1016 height 1443
paste input "51359566986"
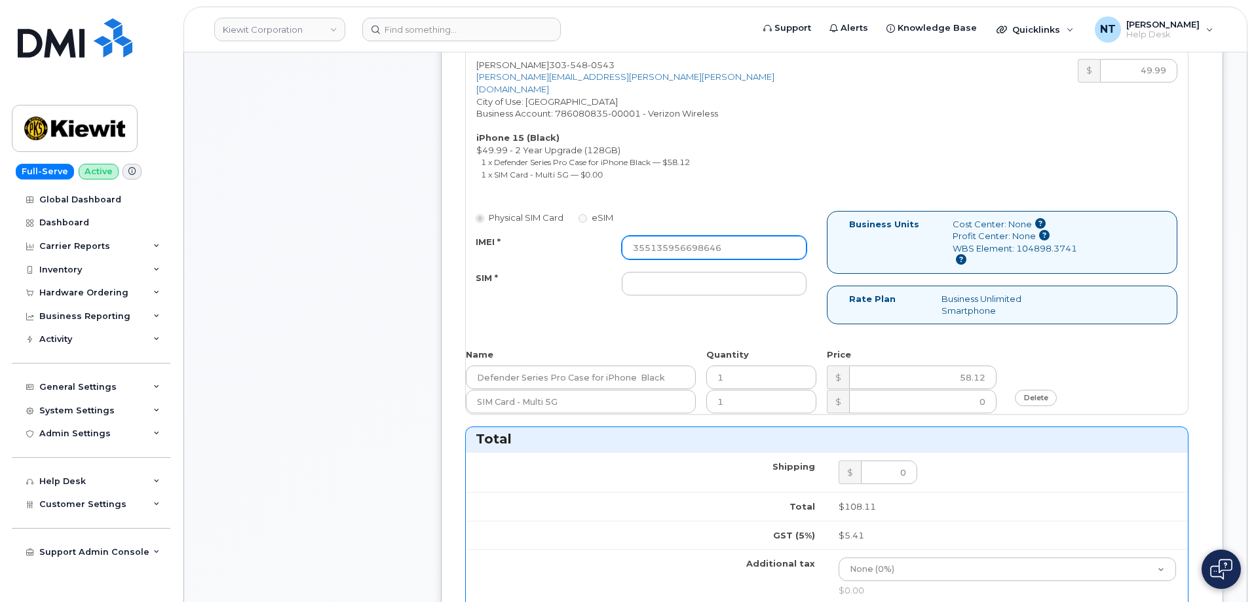
scroll to position [657, 0]
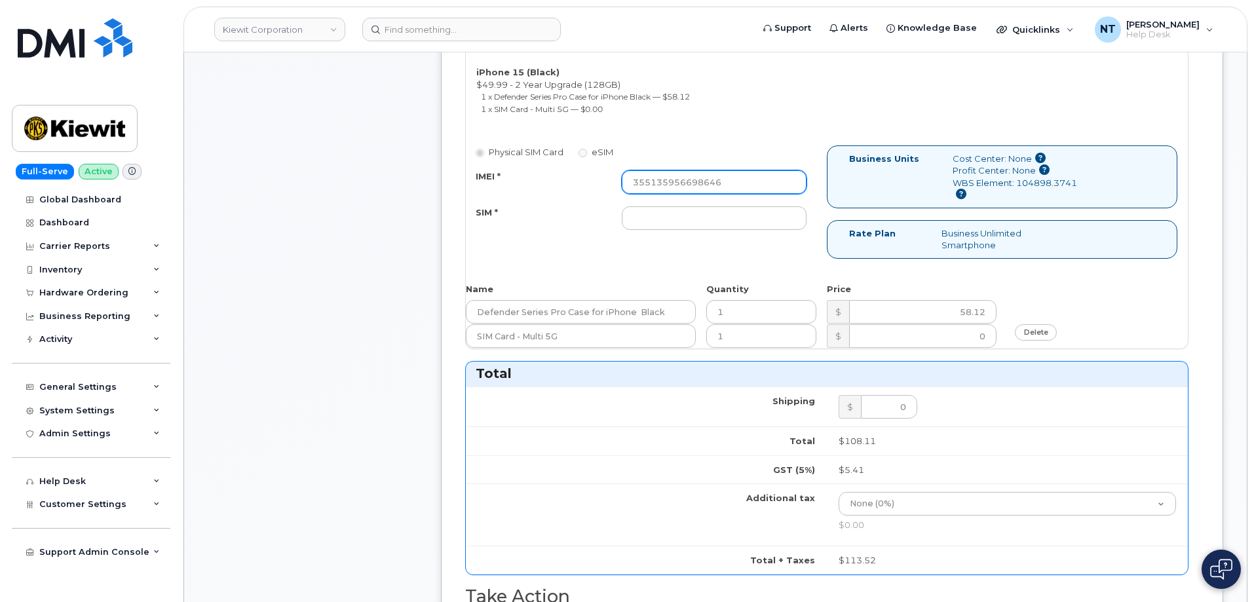
type input "355135956698646"
click at [705, 206] on input "SIM *" at bounding box center [714, 218] width 185 height 24
paste input "89049032007208888800208513097885"
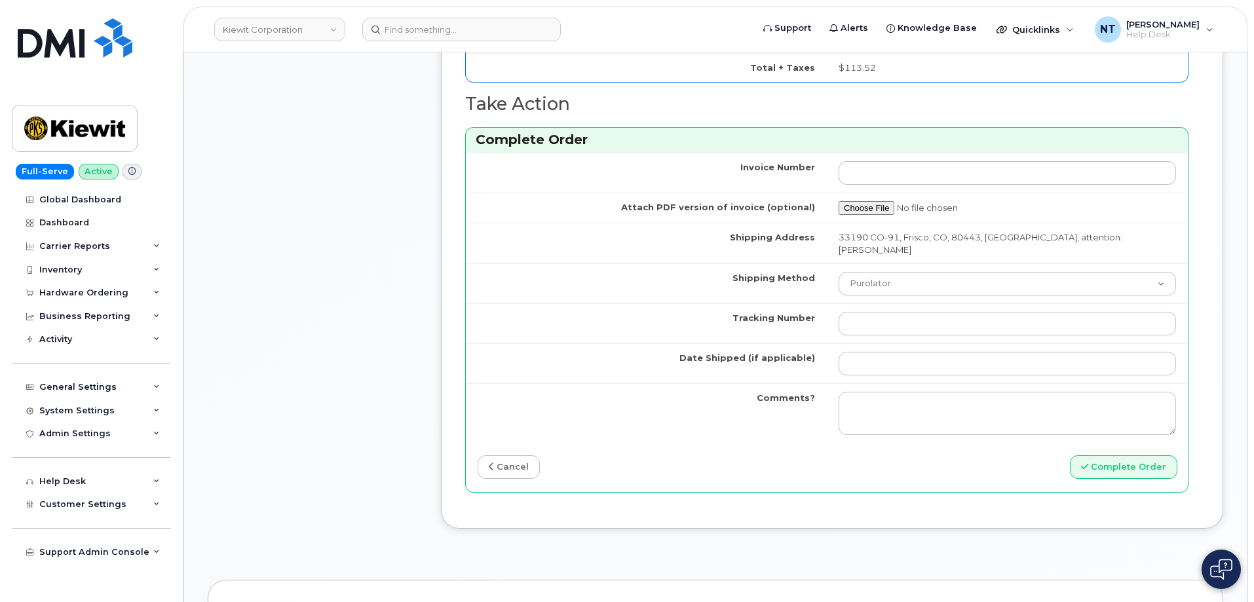
scroll to position [1181, 0]
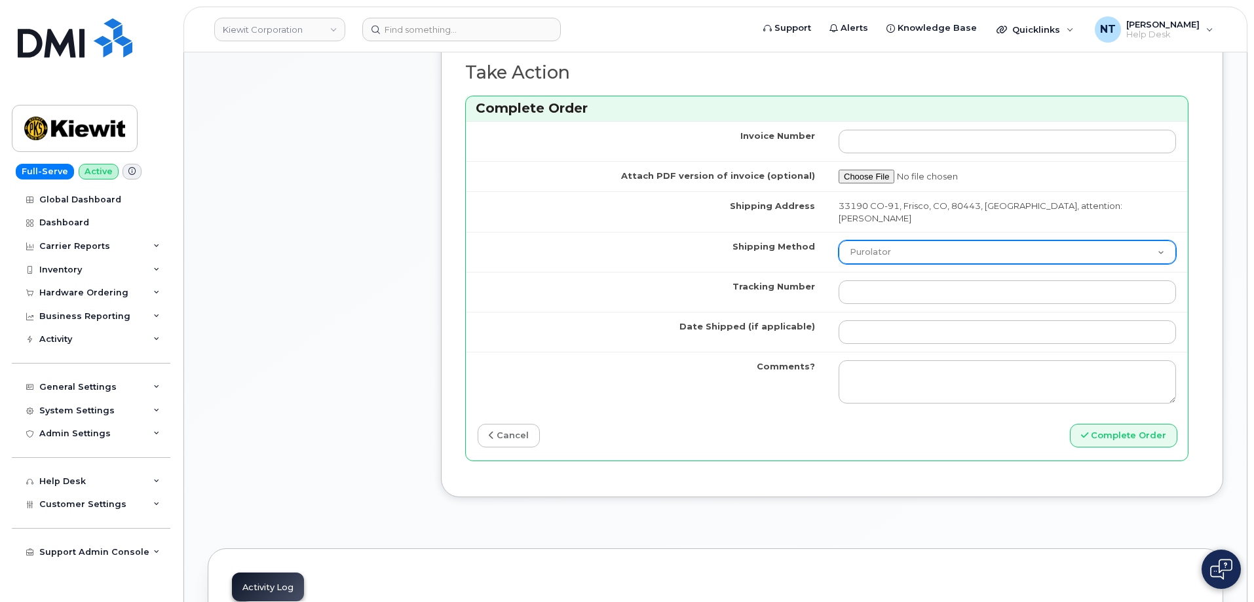
type input "89049032007208888800208513097885"
drag, startPoint x: 890, startPoint y: 223, endPoint x: 897, endPoint y: 238, distance: 15.8
click at [890, 241] on select "Purolator UPS FedEx Canada Post Courier Other Drop Off Pick Up" at bounding box center [1008, 253] width 338 height 24
select select "FedEx"
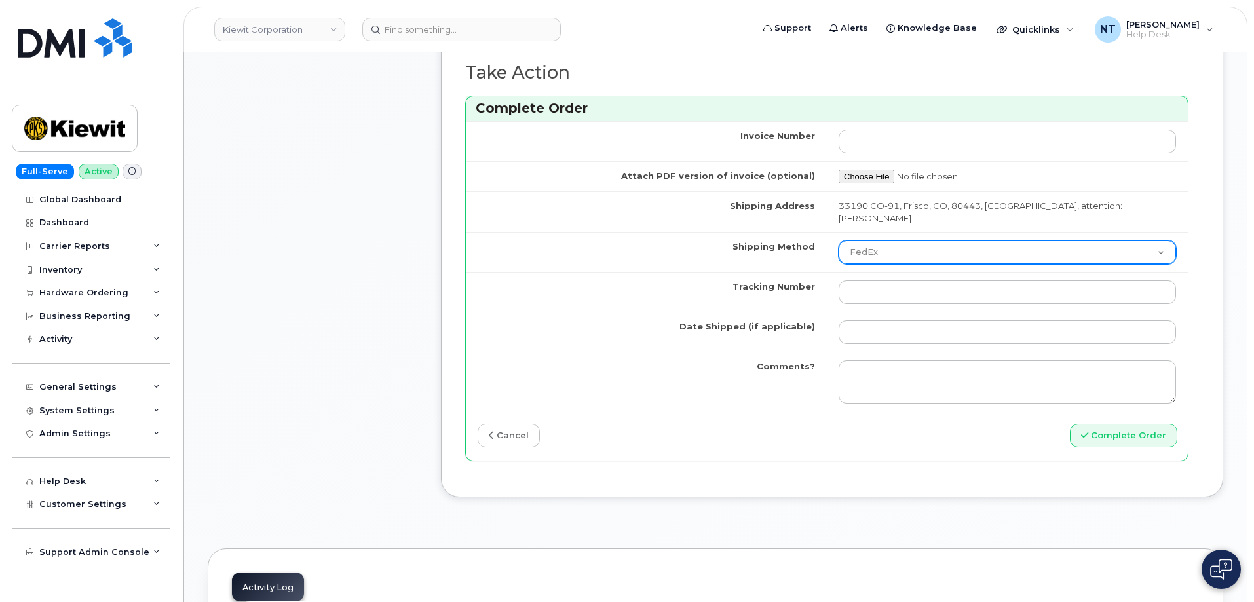
click at [839, 241] on select "Purolator UPS FedEx Canada Post Courier Other Drop Off Pick Up" at bounding box center [1008, 253] width 338 height 24
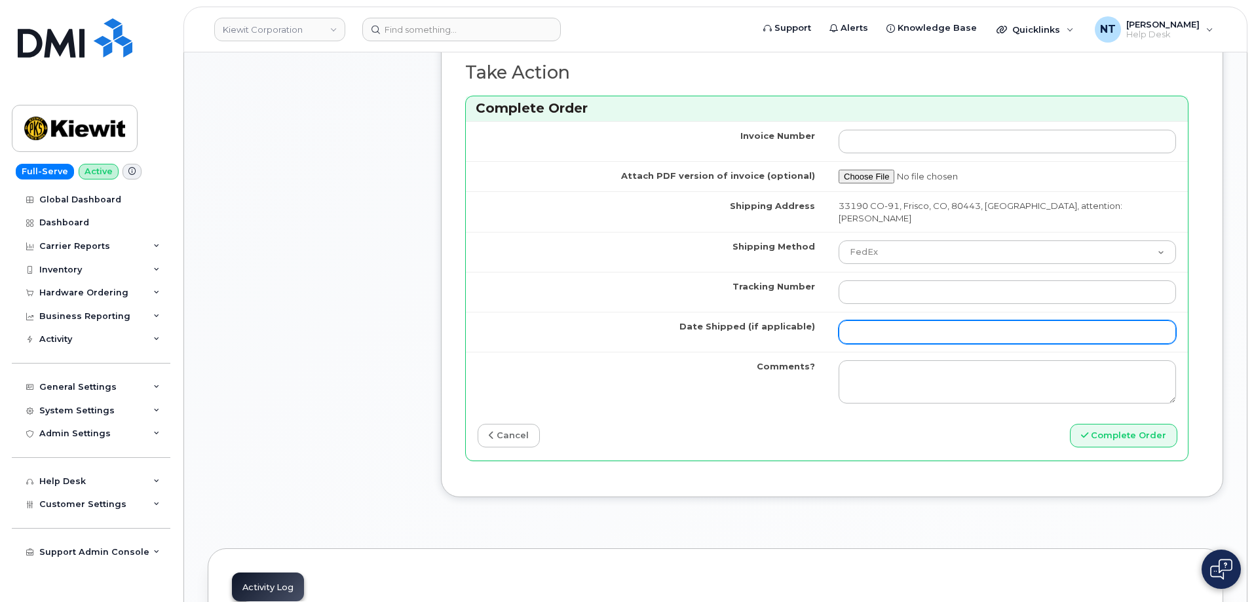
click at [890, 320] on input "Date Shipped (if applicable)" at bounding box center [1008, 332] width 338 height 24
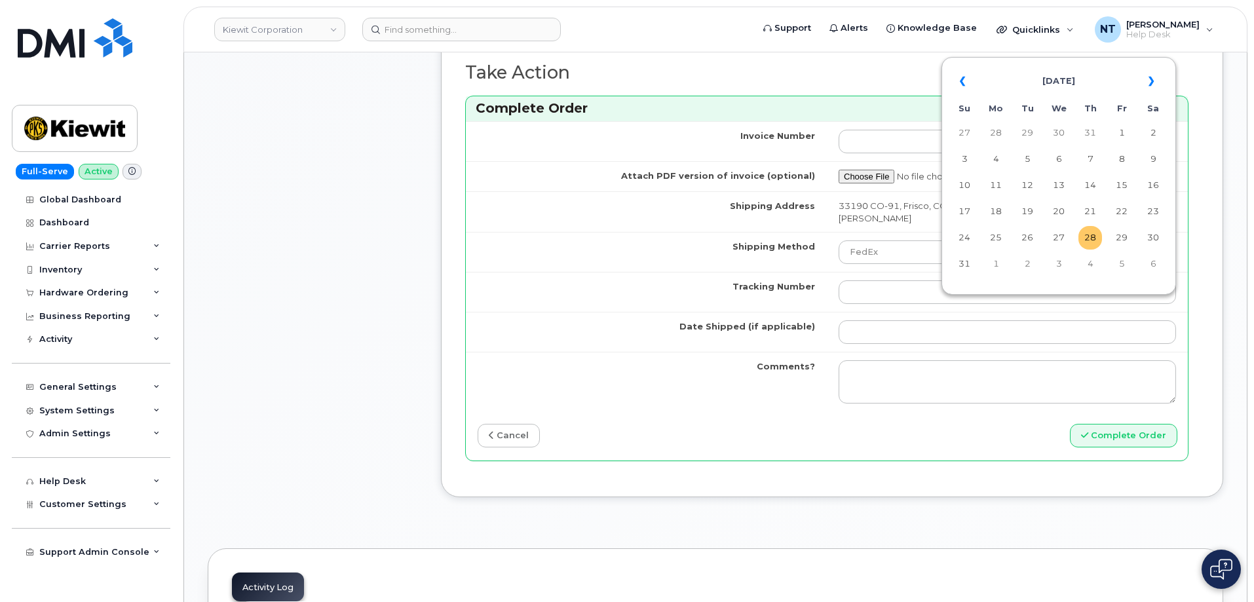
click at [1092, 242] on td "28" at bounding box center [1091, 238] width 24 height 24
type input "[DATE]"
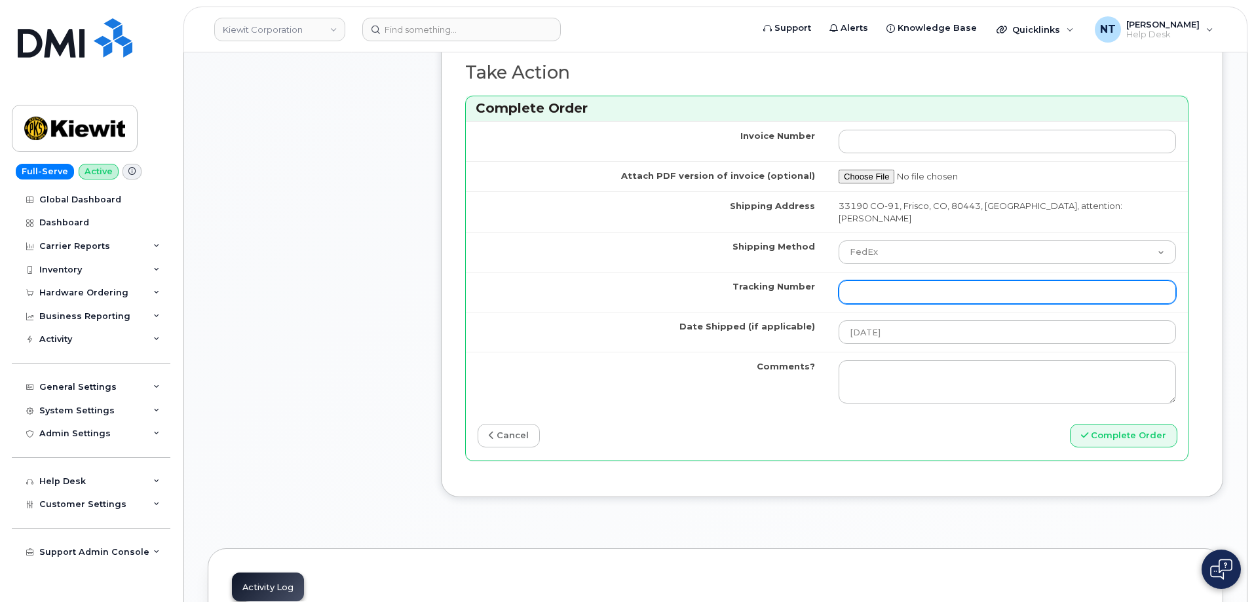
click at [935, 280] on input "Tracking Number" at bounding box center [1008, 292] width 338 height 24
paste input "444401114419"
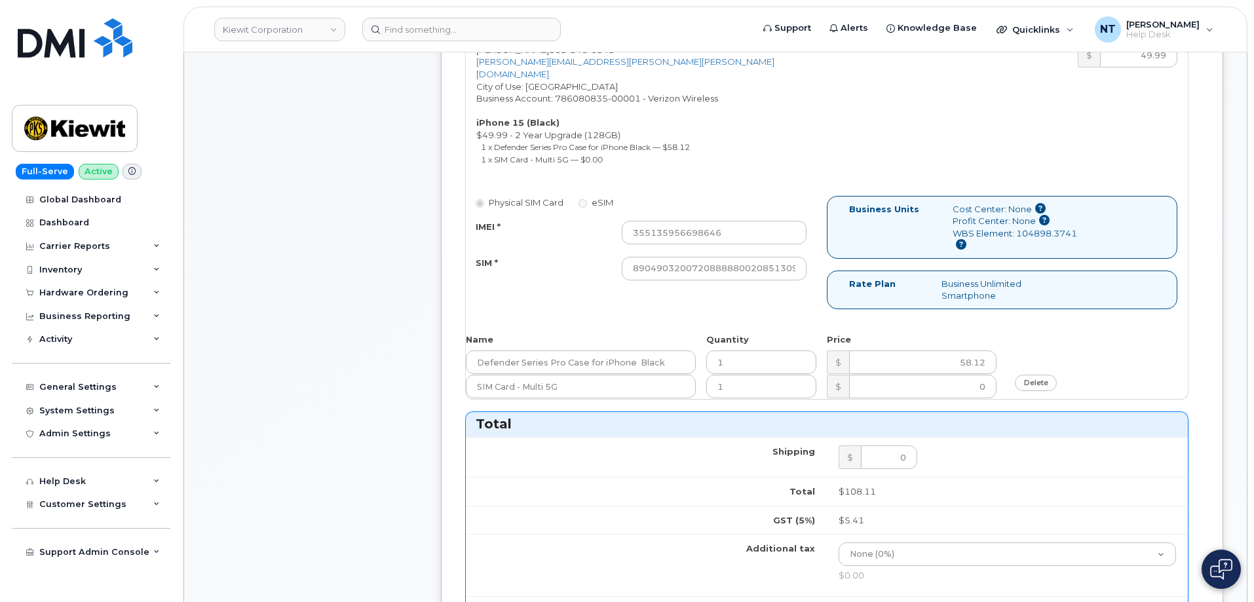
scroll to position [591, 0]
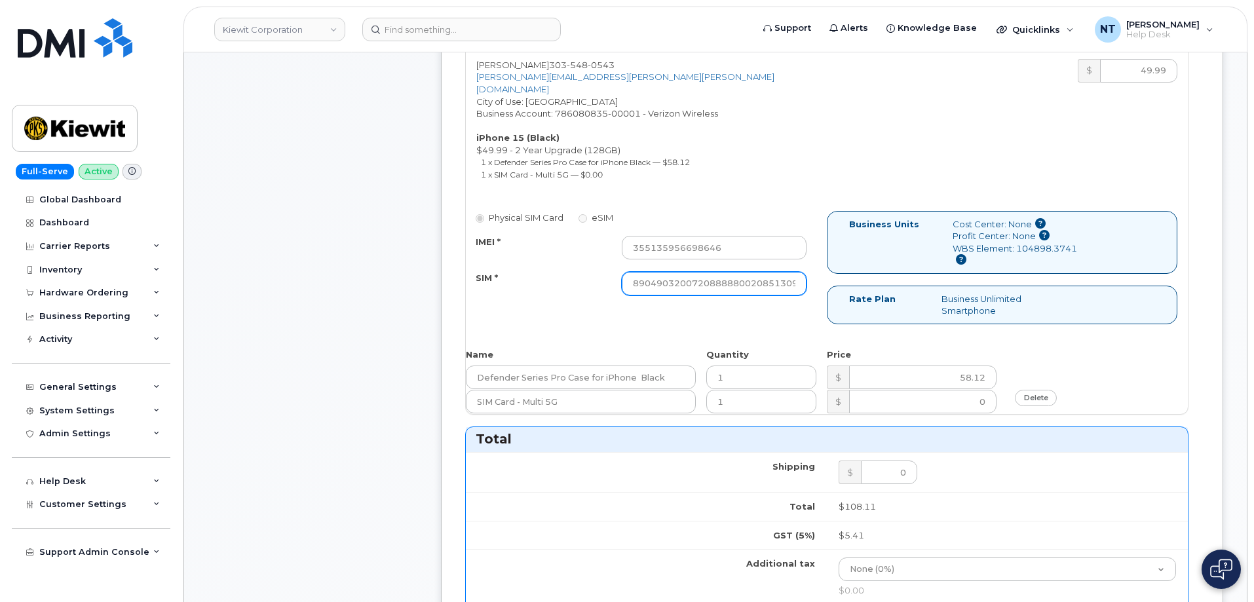
type input "444401114419"
drag, startPoint x: 756, startPoint y: 269, endPoint x: 835, endPoint y: 289, distance: 81.1
click at [835, 289] on div "Physical SIM Card eSIM IMEI * 355135956698646 SIM * 890490320072088888002085130…" at bounding box center [827, 273] width 722 height 125
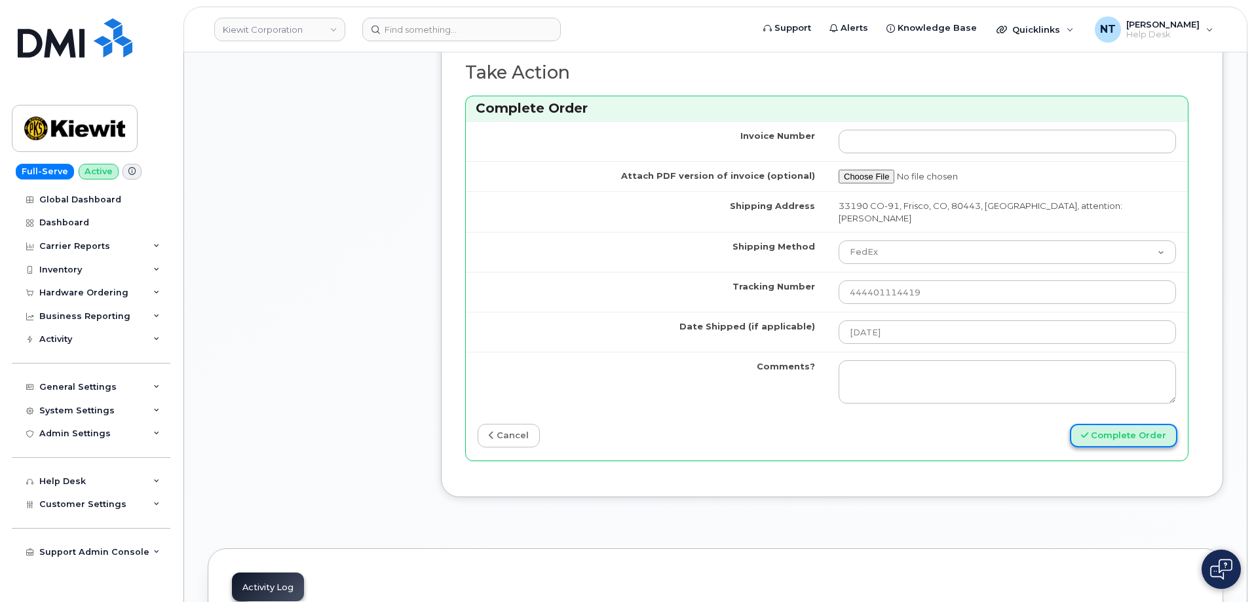
scroll to position [0, 0]
click at [1122, 424] on button "Complete Order" at bounding box center [1123, 436] width 107 height 24
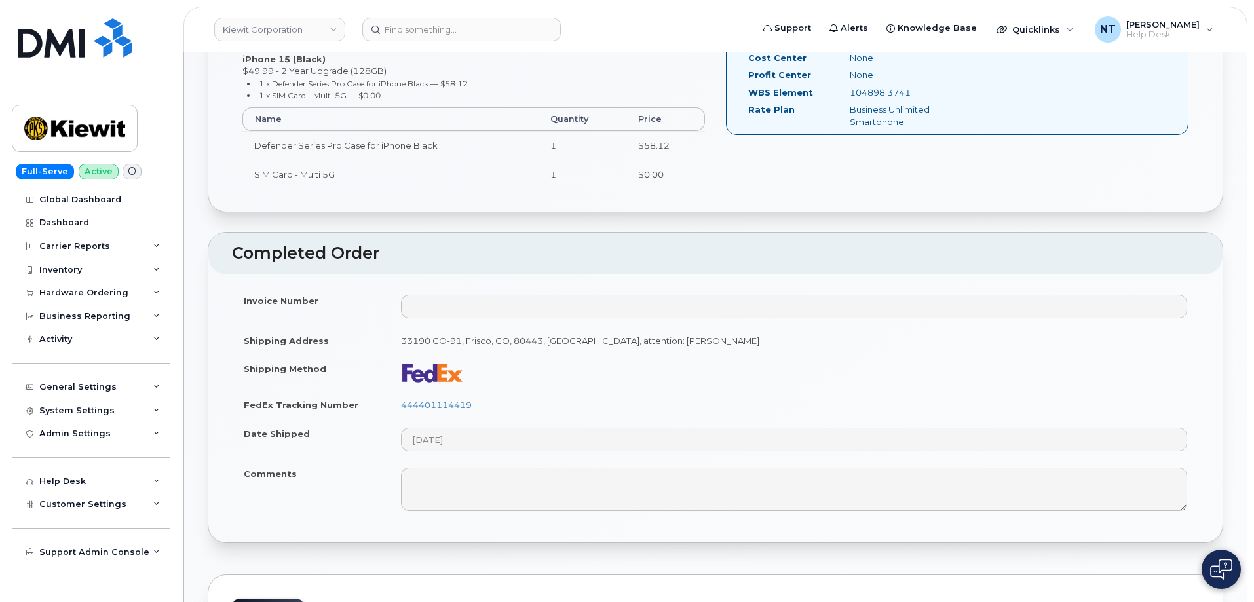
scroll to position [655, 0]
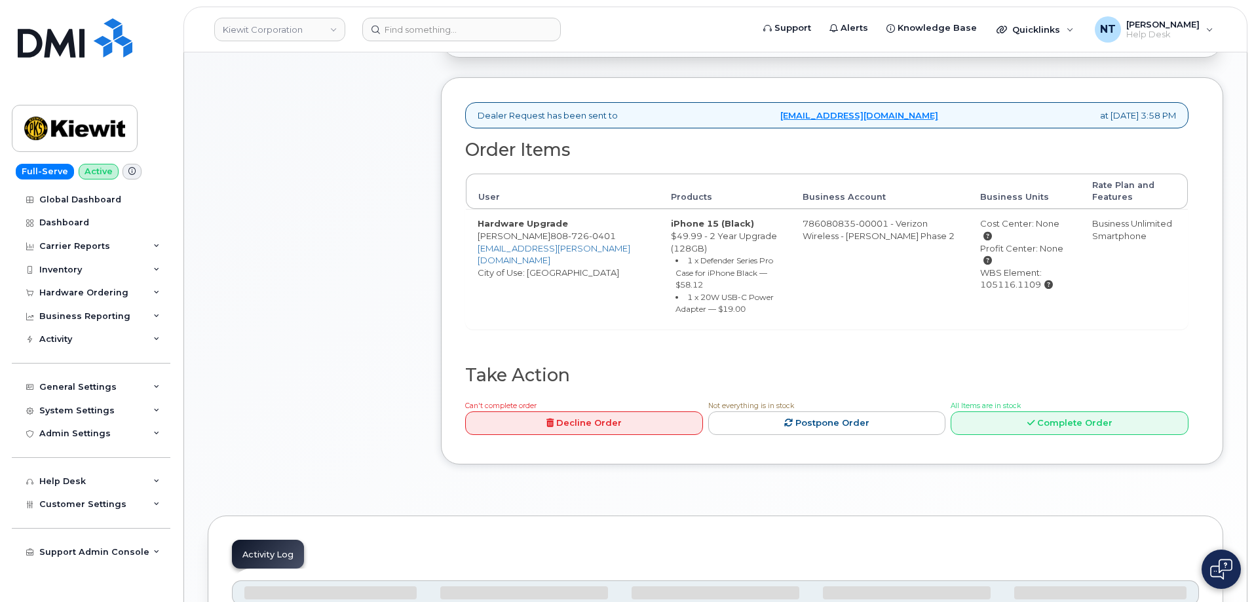
scroll to position [461, 0]
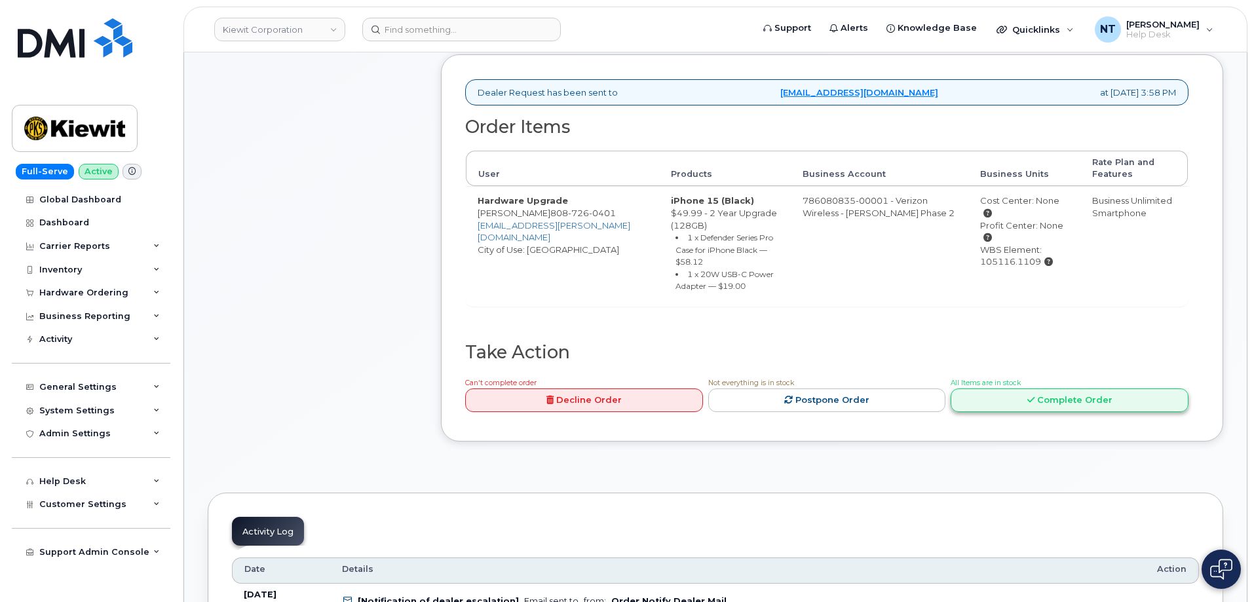
click at [1102, 393] on link "Complete Order" at bounding box center [1070, 401] width 238 height 24
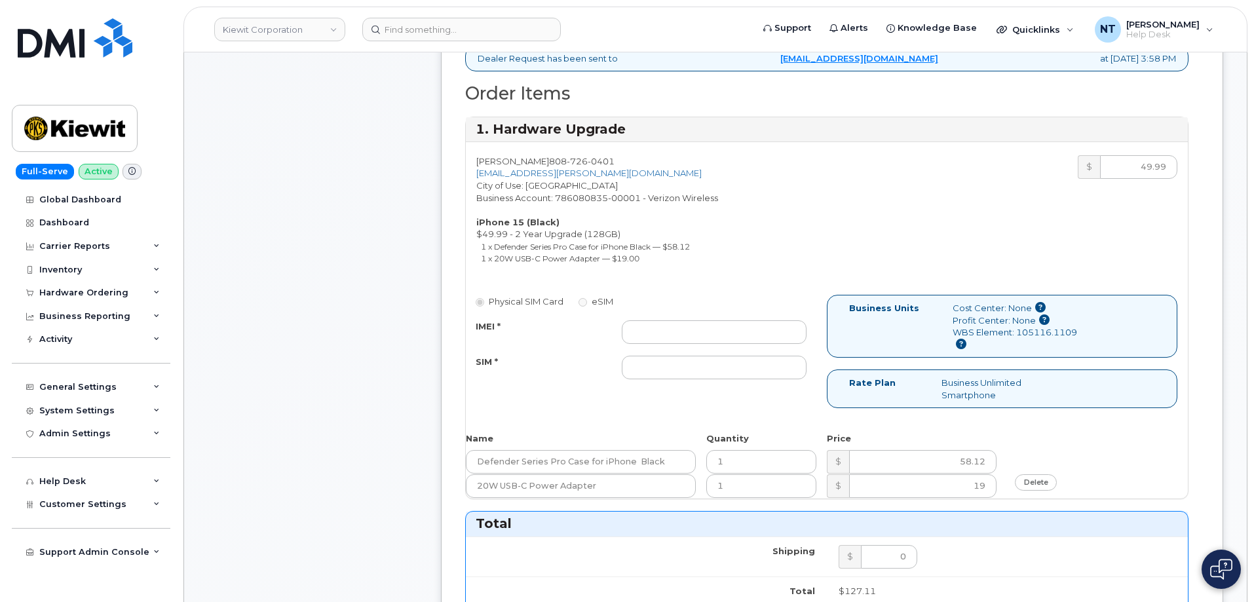
scroll to position [526, 0]
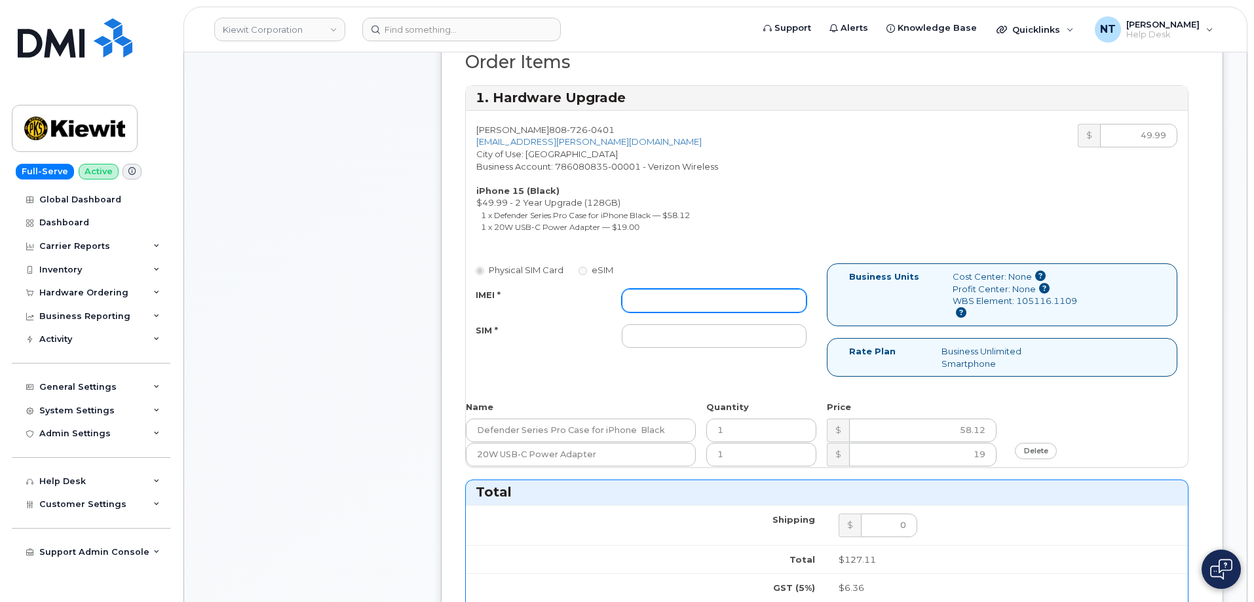
click at [708, 296] on input "IMEI *" at bounding box center [714, 301] width 185 height 24
paste input "355135956698646"
type input "355135956698646"
click at [663, 336] on input "SIM *" at bounding box center [714, 336] width 185 height 24
paste input "89049032007208888800208513097885"
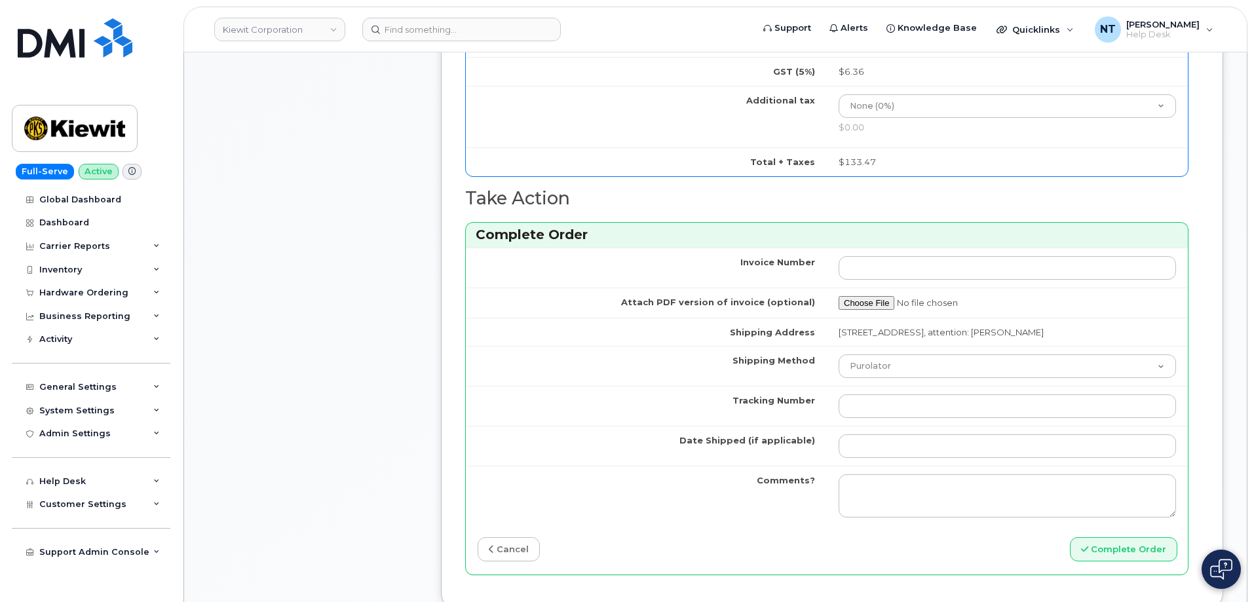
scroll to position [1051, 0]
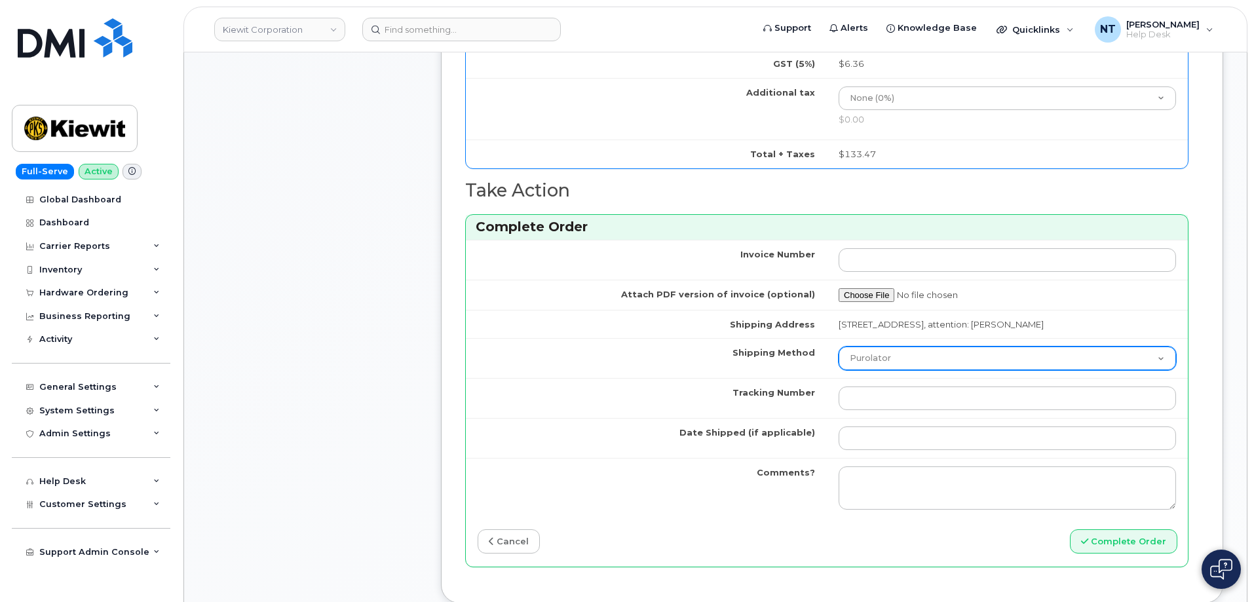
type input "89049032007208888800208513097885"
click at [902, 368] on select "Purolator UPS FedEx Canada Post Courier Other Drop Off Pick Up" at bounding box center [1008, 359] width 338 height 24
select select "FedEx"
click at [839, 358] on select "Purolator UPS FedEx Canada Post Courier Other Drop Off Pick Up" at bounding box center [1008, 359] width 338 height 24
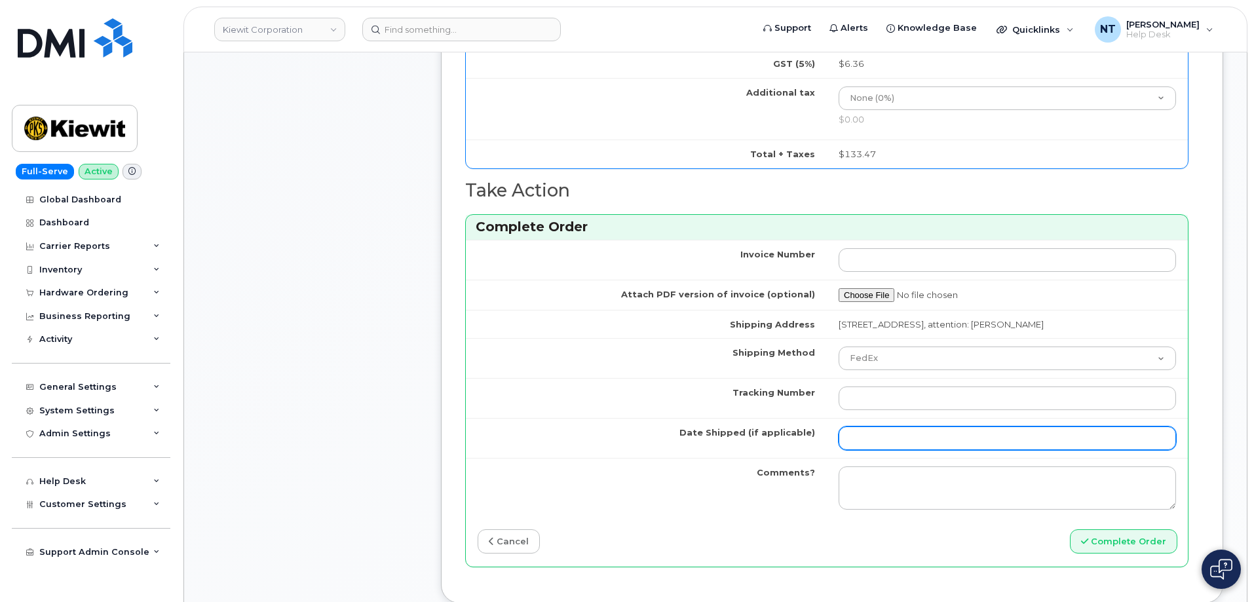
click at [899, 446] on input "Date Shipped (if applicable)" at bounding box center [1008, 439] width 338 height 24
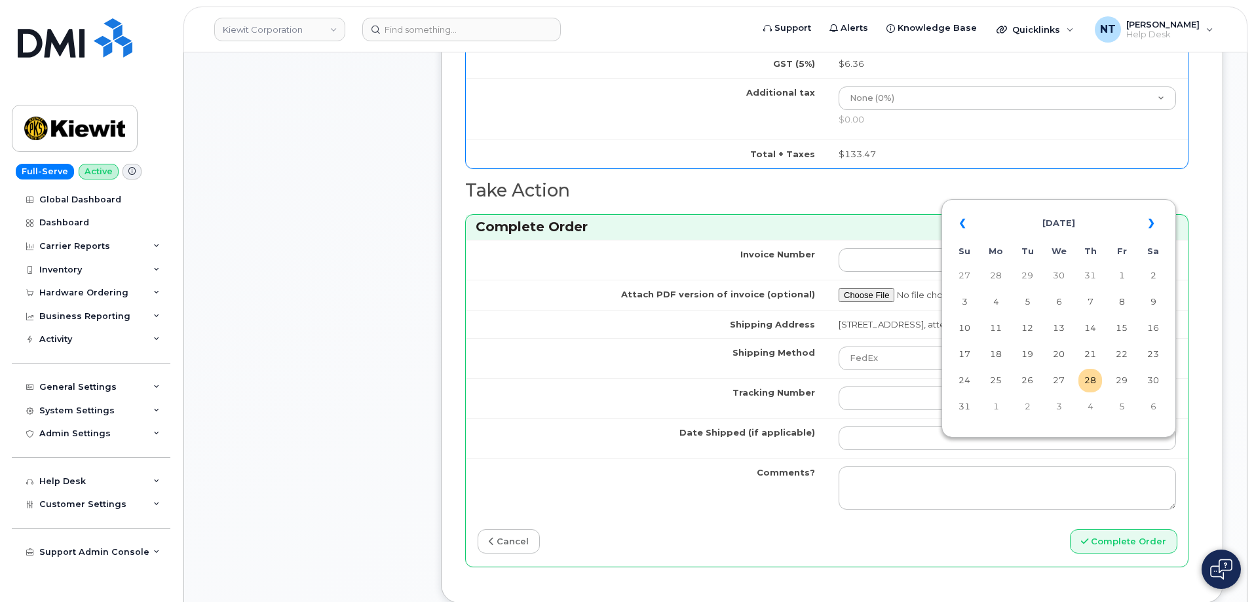
drag, startPoint x: 1090, startPoint y: 384, endPoint x: 1064, endPoint y: 393, distance: 27.2
click at [1090, 384] on td "28" at bounding box center [1091, 381] width 24 height 24
type input "[DATE]"
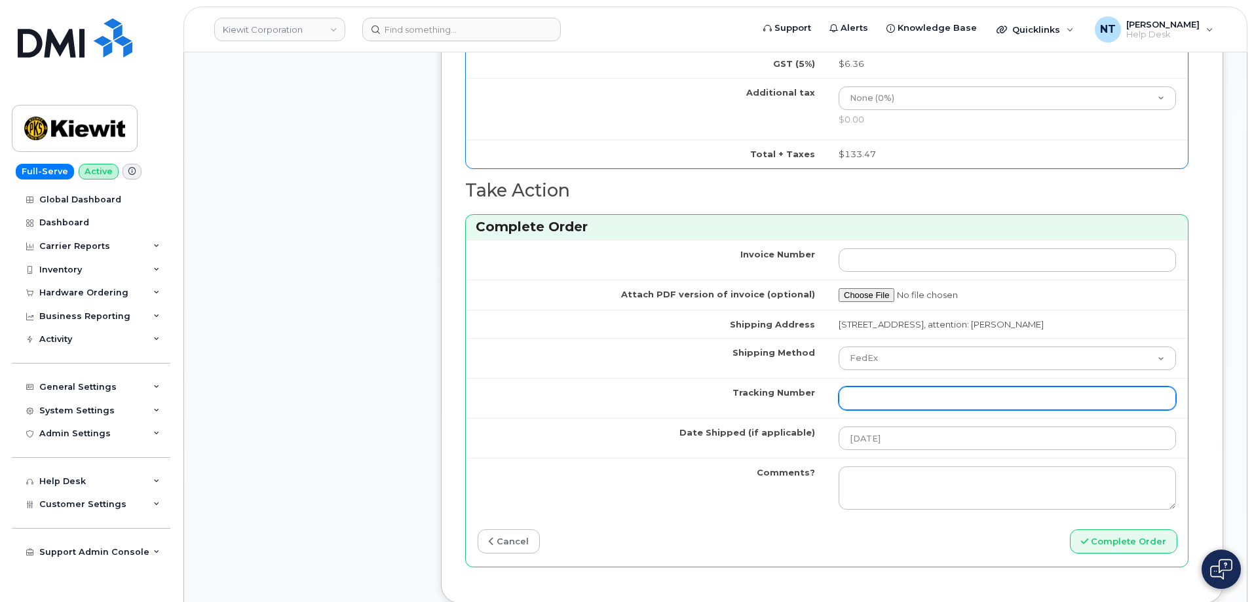
click at [891, 407] on input "Tracking Number" at bounding box center [1008, 399] width 338 height 24
paste input "444401114419"
type input "444401114419"
drag, startPoint x: 969, startPoint y: 417, endPoint x: 719, endPoint y: 418, distance: 249.7
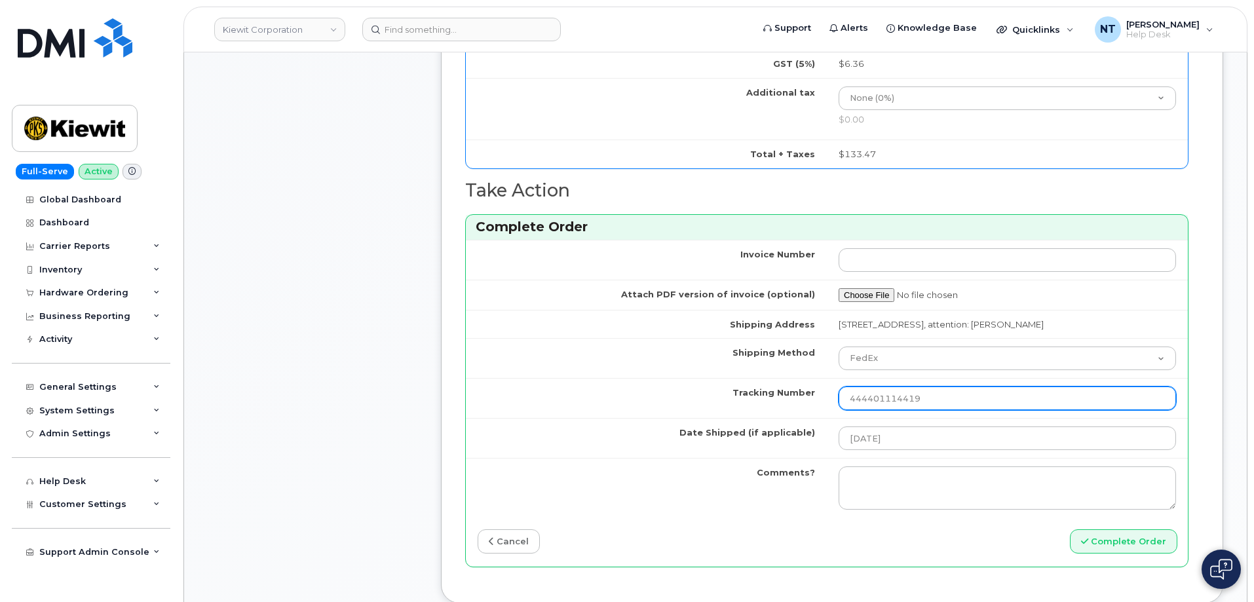
click at [719, 418] on tr "Tracking Number 444401114419" at bounding box center [827, 398] width 722 height 40
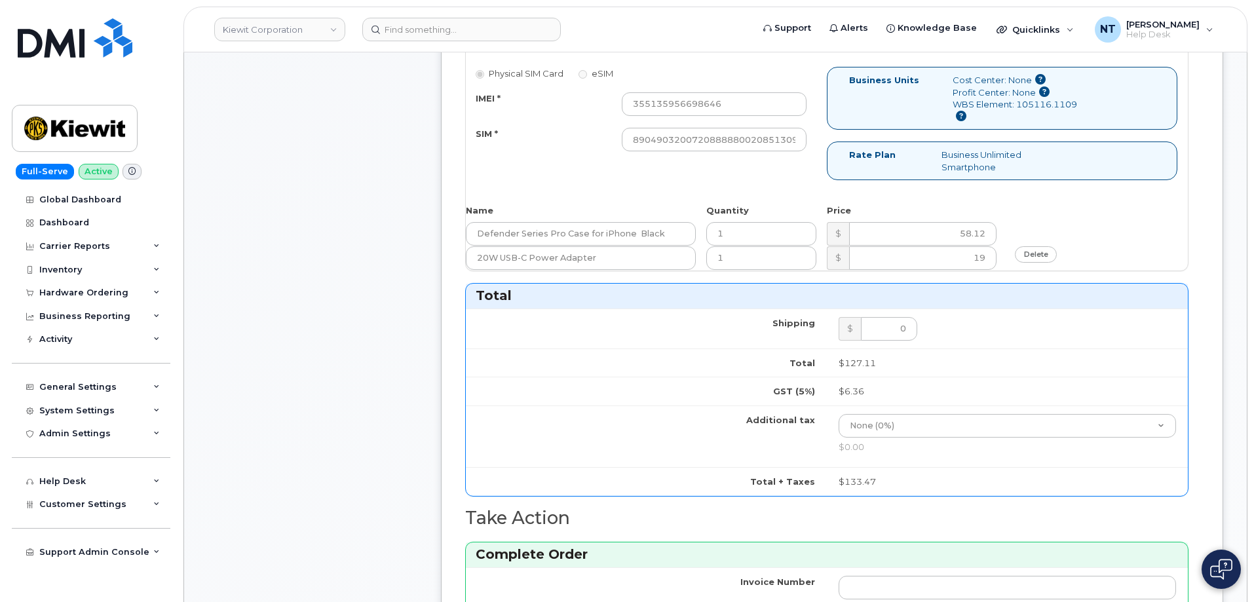
scroll to position [526, 0]
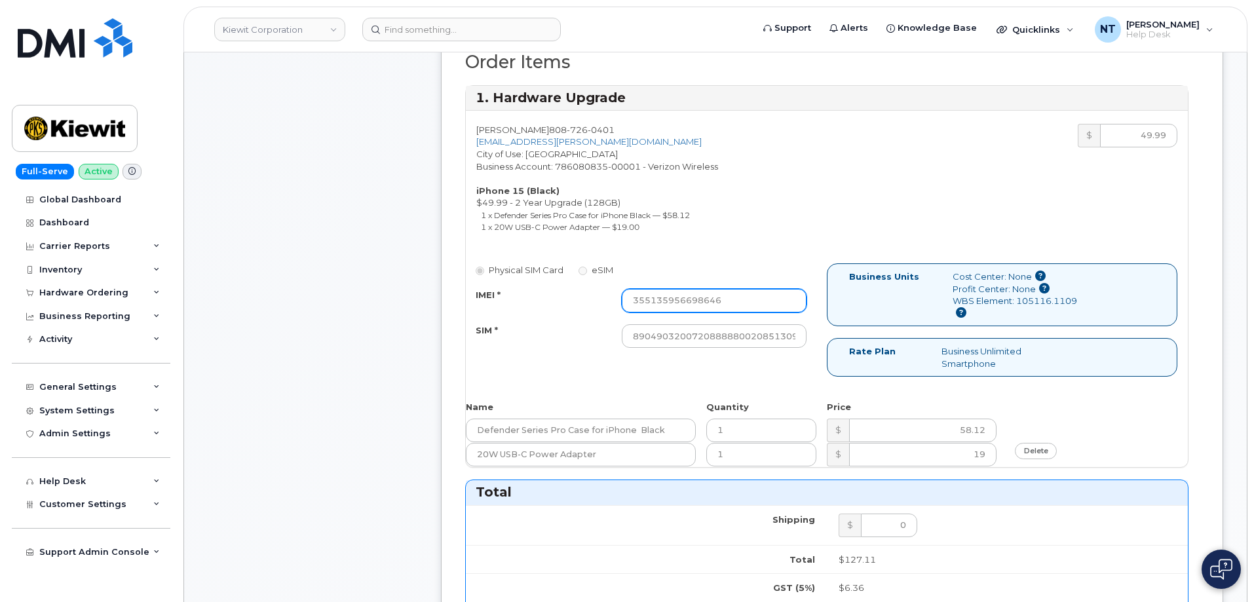
drag, startPoint x: 712, startPoint y: 300, endPoint x: 583, endPoint y: 314, distance: 129.8
click at [503, 300] on div "IMEI * 355135956698646" at bounding box center [641, 301] width 351 height 24
click at [779, 340] on input "89049032007208888800208513097885" at bounding box center [714, 336] width 185 height 24
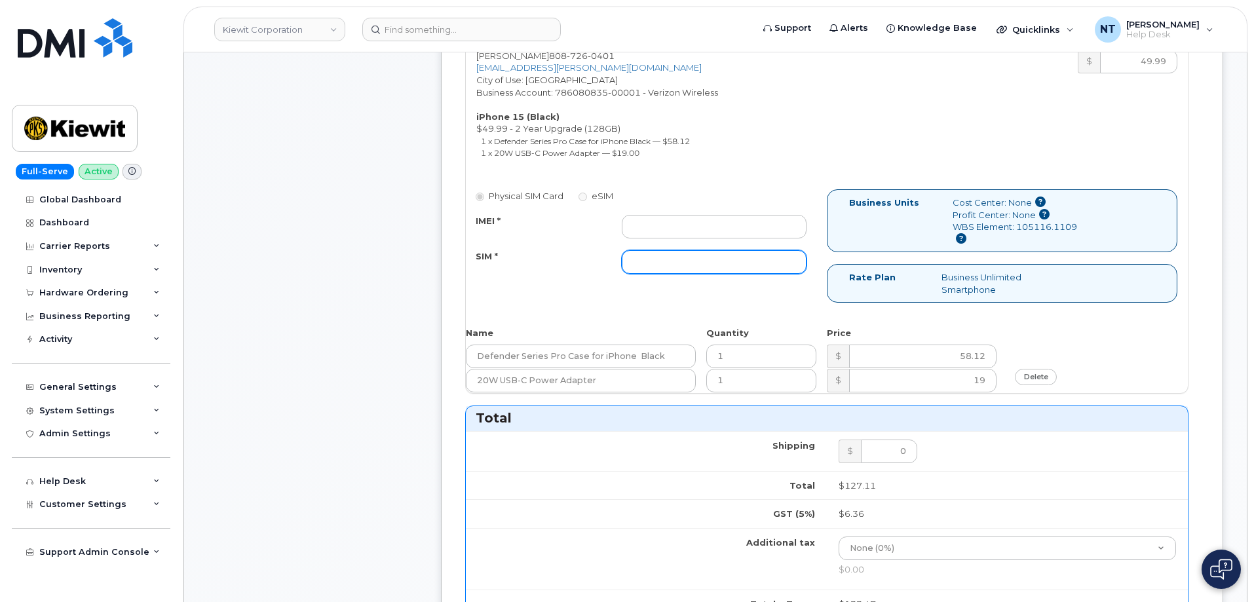
scroll to position [395, 0]
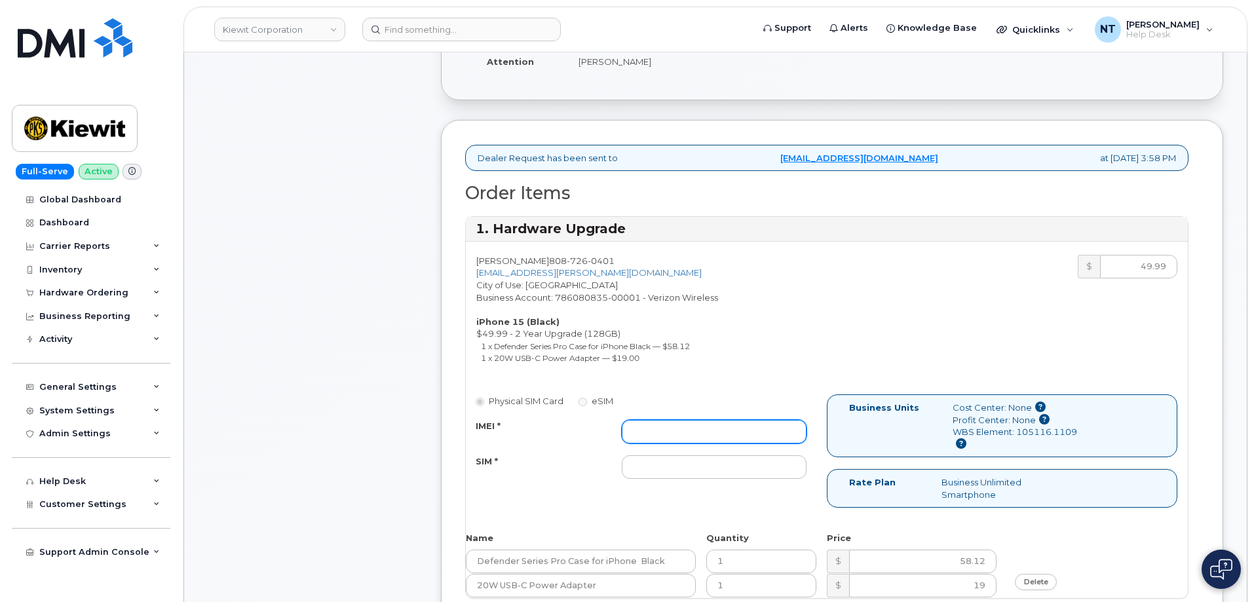
drag, startPoint x: 689, startPoint y: 436, endPoint x: 693, endPoint y: 444, distance: 8.8
click at [689, 436] on input "IMEI *" at bounding box center [714, 432] width 185 height 24
paste input "355135956132323"
type input "355135956132323"
click at [718, 468] on input "SIM *" at bounding box center [714, 467] width 185 height 24
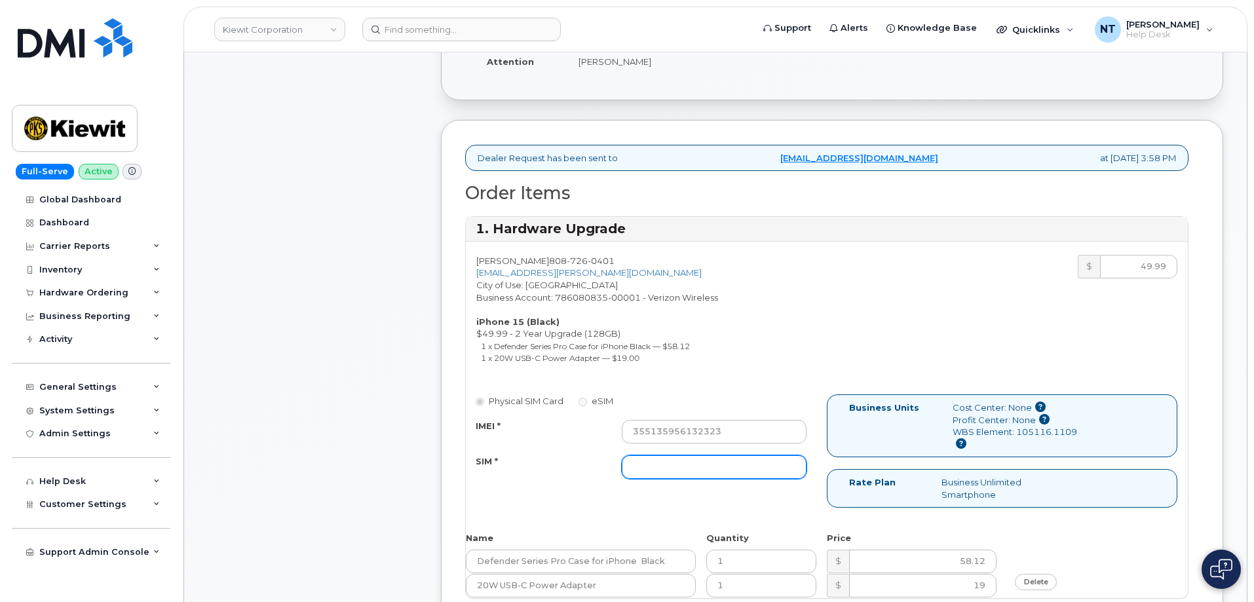
paste input "89049032007208888800208501214221"
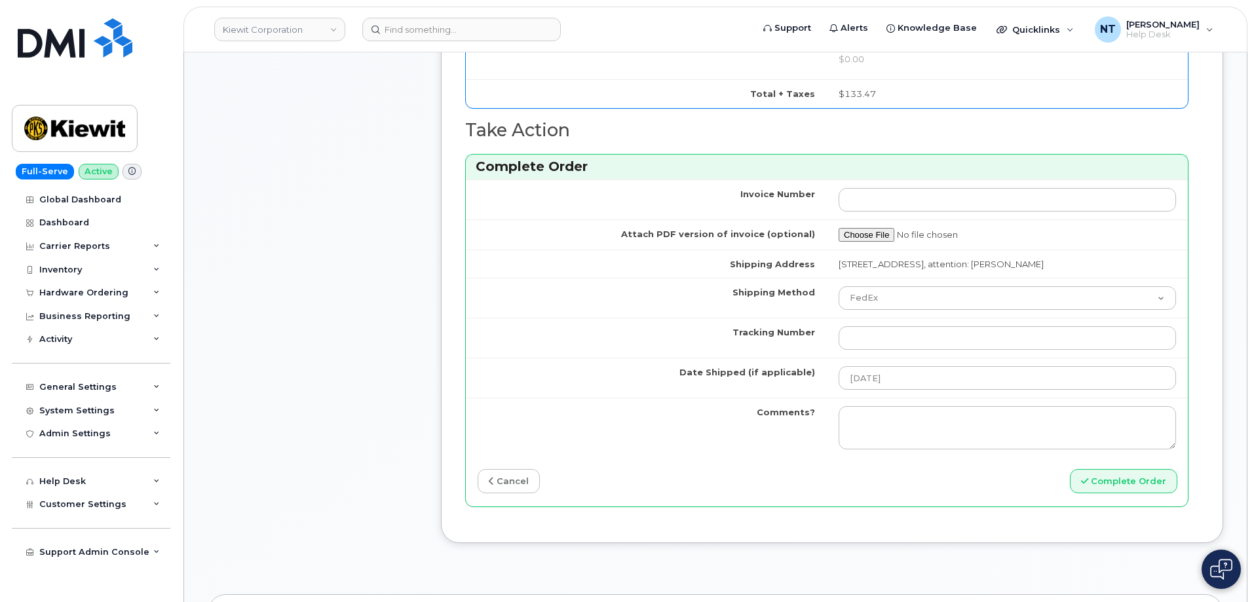
scroll to position [1182, 0]
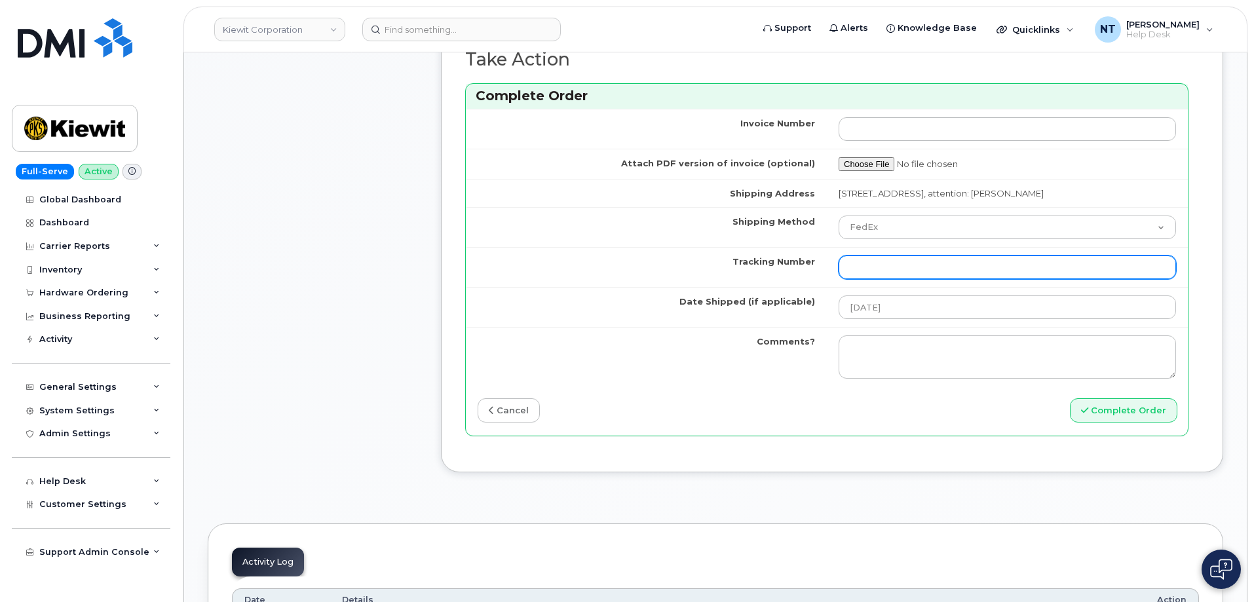
type input "89049032007208888800208501214221"
click at [883, 279] on input "Tracking Number" at bounding box center [1008, 268] width 338 height 24
paste input "444401114393"
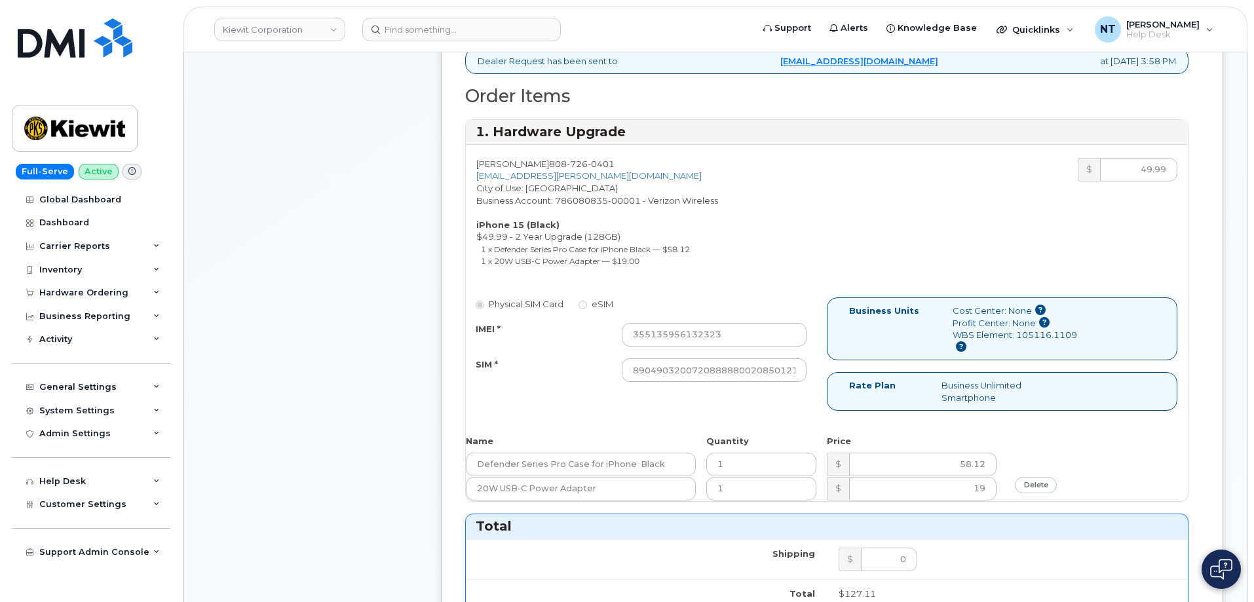
scroll to position [461, 0]
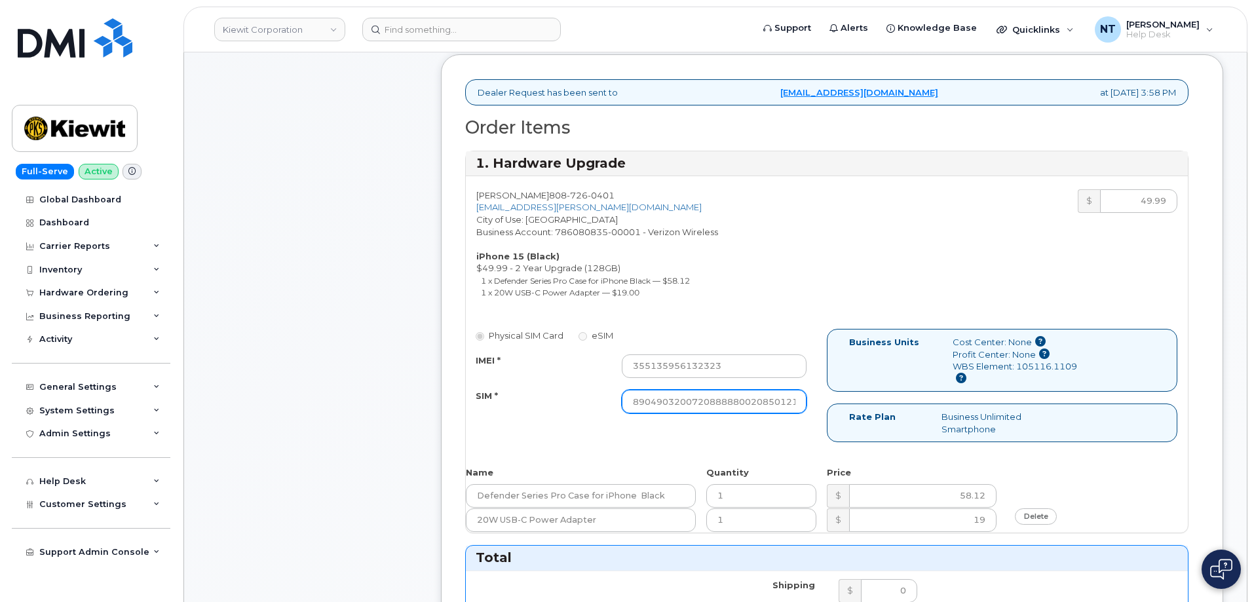
type input "444401114393"
drag, startPoint x: 760, startPoint y: 395, endPoint x: 813, endPoint y: 408, distance: 54.8
click at [813, 408] on div "89049032007208888800208501214221" at bounding box center [714, 402] width 204 height 24
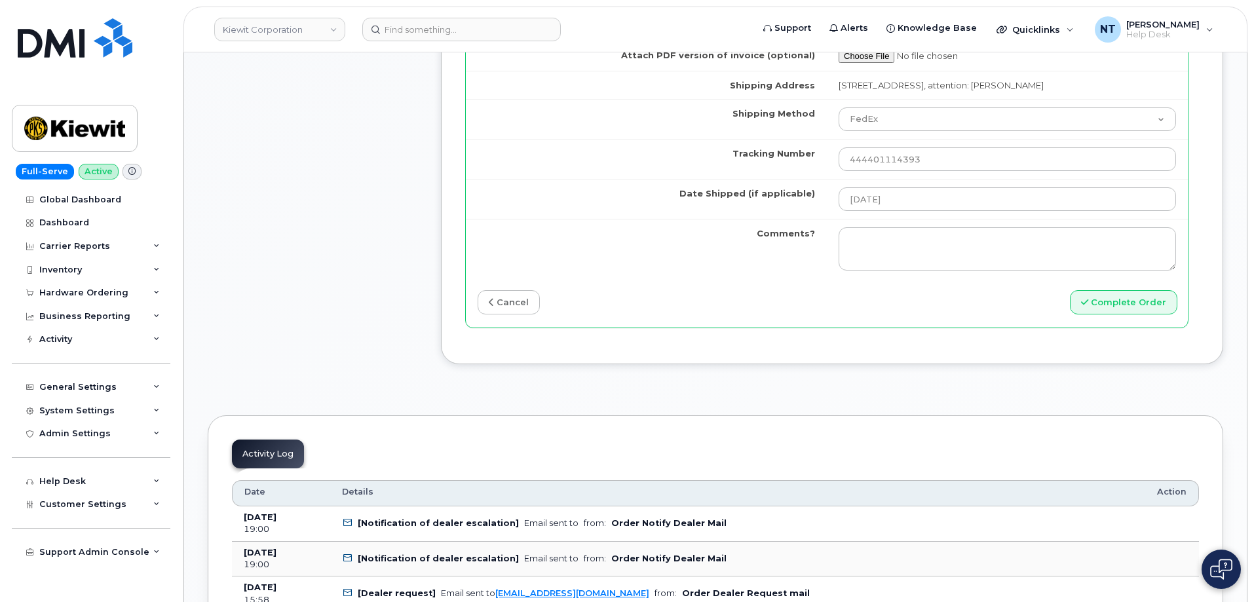
scroll to position [1313, 0]
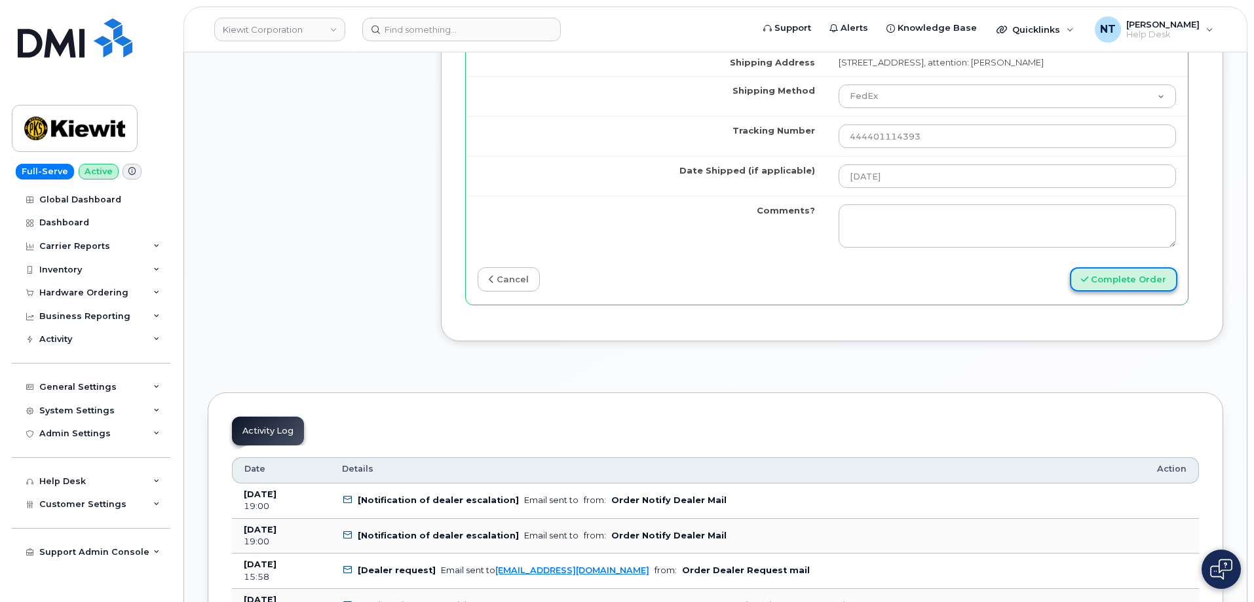
click at [1157, 286] on button "Complete Order" at bounding box center [1123, 279] width 107 height 24
